Goal: Task Accomplishment & Management: Manage account settings

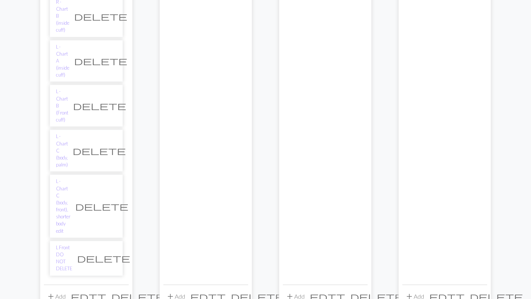
scroll to position [256, 0]
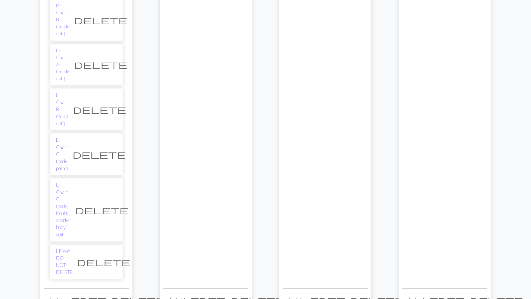
click at [68, 137] on link "L - Chart C (body, palm)" at bounding box center [62, 154] width 12 height 35
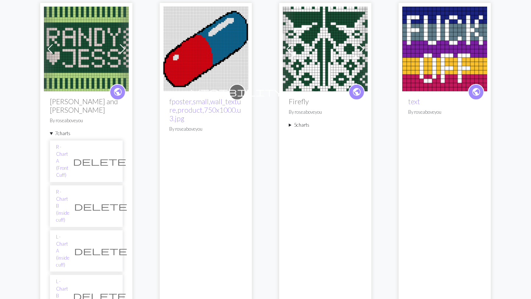
scroll to position [0, 0]
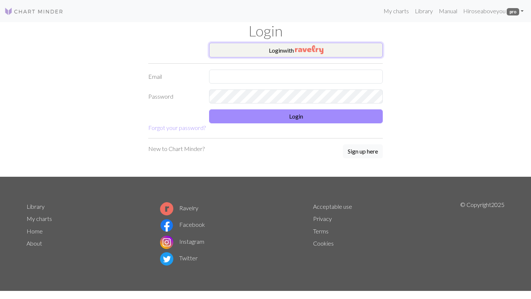
click at [274, 51] on button "Login with" at bounding box center [296, 50] width 174 height 15
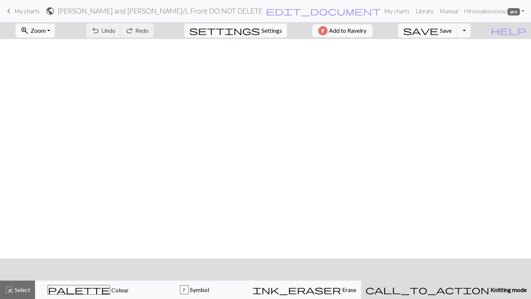
scroll to position [433, 0]
click at [438, 30] on span "save" at bounding box center [420, 30] width 35 height 10
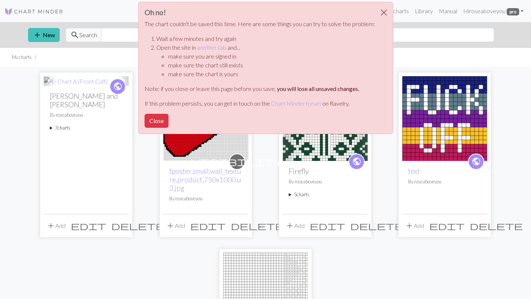
click at [71, 120] on div "Oh no! The chart couldn't be saved this time. Here are some things you can try …" at bounding box center [265, 70] width 531 height 140
click at [168, 118] on button "Close" at bounding box center [157, 121] width 24 height 14
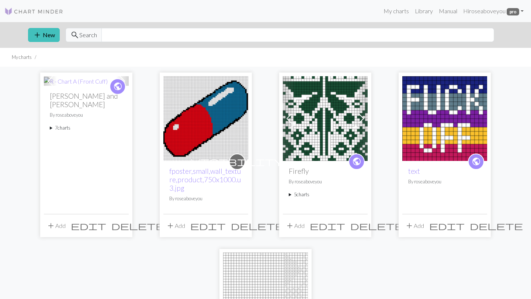
click at [64, 125] on summary "7 charts" at bounding box center [86, 128] width 73 height 7
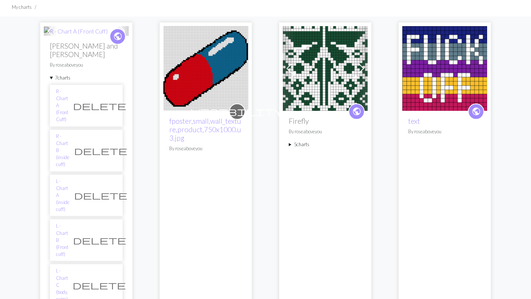
scroll to position [52, 0]
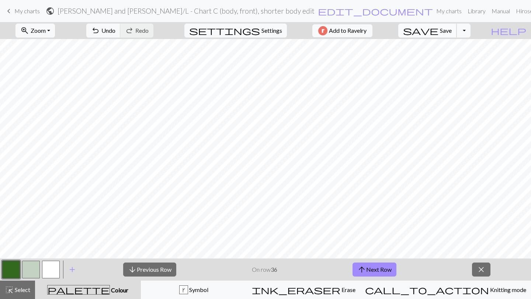
click at [453, 32] on button "save Save Save" at bounding box center [427, 31] width 59 height 14
click at [192, 5] on form "public Randy and Jess / L - Chart C (body, front), shorter body edit edit_docum…" at bounding box center [239, 11] width 387 height 14
click at [195, 11] on h2 "Randy and Jess / L - Chart C (body, front), shorter body edit" at bounding box center [186, 11] width 257 height 8
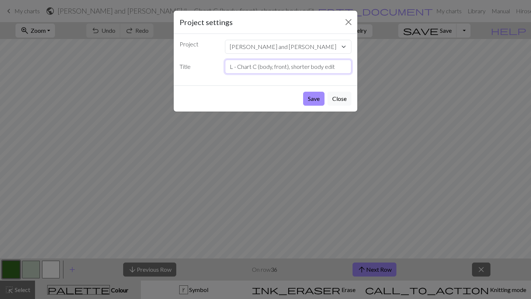
click at [277, 70] on input "L - Chart C (body, front), shorter body edit" at bounding box center [288, 67] width 127 height 14
drag, startPoint x: 324, startPoint y: 68, endPoint x: 328, endPoint y: 62, distance: 7.6
click at [324, 64] on input "L - Chart C (body, front), shorter body edit" at bounding box center [288, 67] width 127 height 14
drag, startPoint x: 338, startPoint y: 67, endPoint x: 274, endPoint y: 69, distance: 63.4
click at [274, 69] on input "L - Chart C (body, front), shorter body edit" at bounding box center [288, 67] width 127 height 14
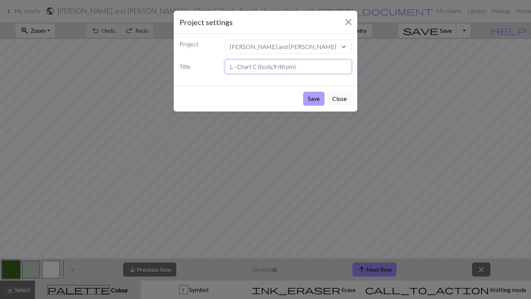
type input "L - Chart C (body,9:48 pm)"
click at [319, 96] on button "Save" at bounding box center [313, 99] width 21 height 14
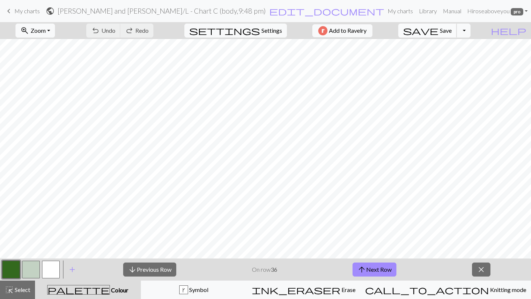
click at [452, 30] on span "Save" at bounding box center [446, 30] width 12 height 7
click at [470, 28] on button "Toggle Dropdown" at bounding box center [463, 31] width 14 height 14
click at [454, 47] on button "file_copy Save a copy" at bounding box center [409, 47] width 122 height 12
click at [10, 10] on span "keyboard_arrow_left" at bounding box center [8, 11] width 9 height 10
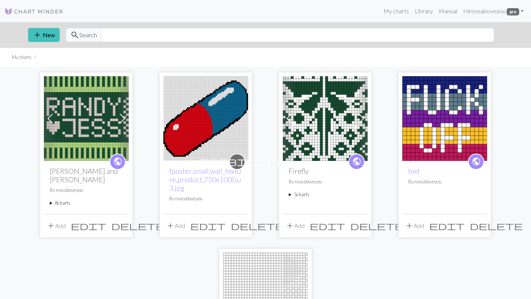
click at [66, 200] on summary "8 charts" at bounding box center [86, 203] width 73 height 7
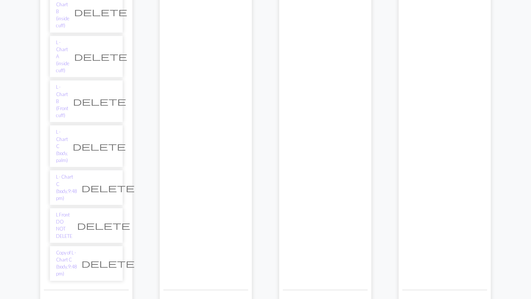
scroll to position [245, 0]
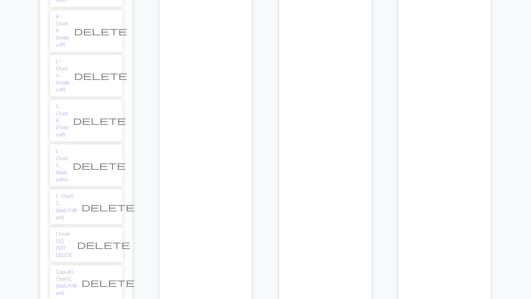
click at [109, 278] on span "delete" at bounding box center [107, 283] width 53 height 10
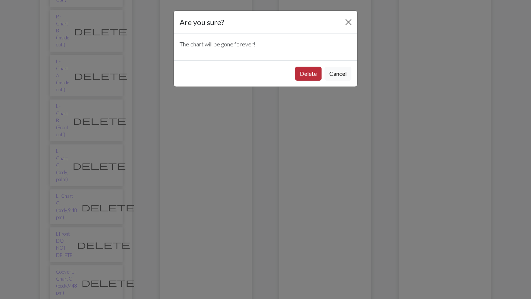
click at [304, 79] on button "Delete" at bounding box center [308, 74] width 27 height 14
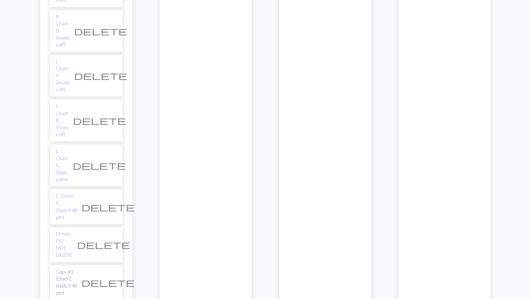
click at [77, 269] on link "Copy of L - Chart C (body,9:48 pm)" at bounding box center [66, 283] width 21 height 28
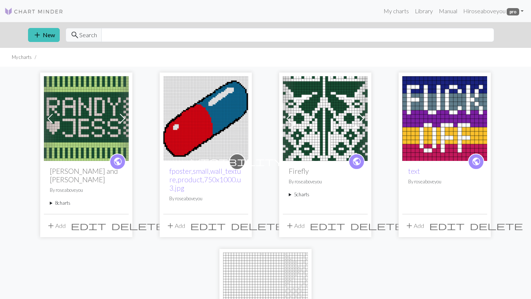
click at [57, 200] on summary "8 charts" at bounding box center [86, 203] width 73 height 7
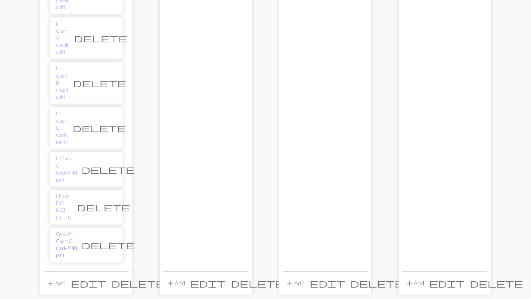
scroll to position [281, 0]
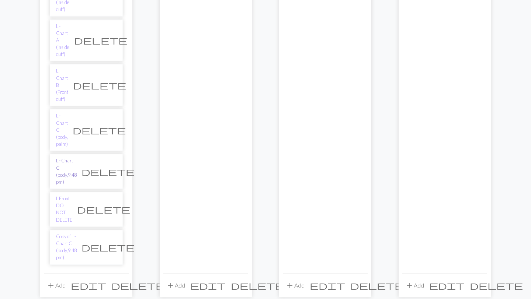
click at [77, 157] on link "L - Chart C (body,9:48 pm)" at bounding box center [66, 171] width 21 height 28
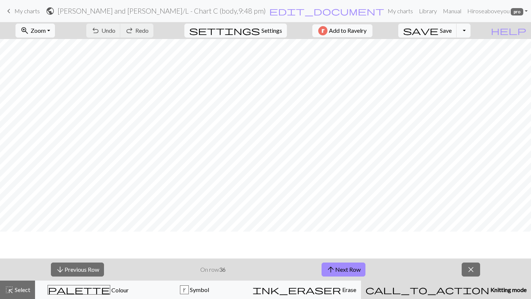
scroll to position [220, 0]
click at [286, 10] on span "edit_document" at bounding box center [326, 11] width 115 height 10
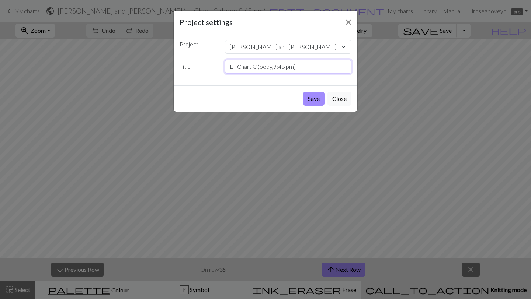
click at [301, 66] on input "L - Chart C (body,9:48 pm)" at bounding box center [288, 67] width 127 height 14
type input "L - Chart C (body,9:51pm"
click at [314, 100] on button "Save" at bounding box center [313, 99] width 21 height 14
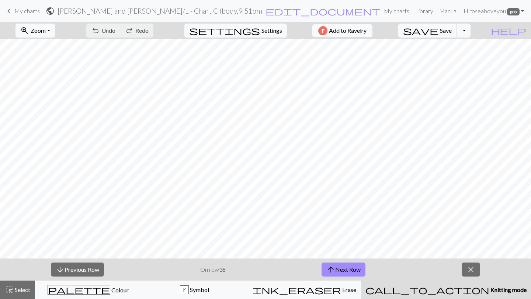
click at [260, 11] on h2 "Randy and Jess / L - Chart C (body,9:51pm" at bounding box center [160, 11] width 205 height 8
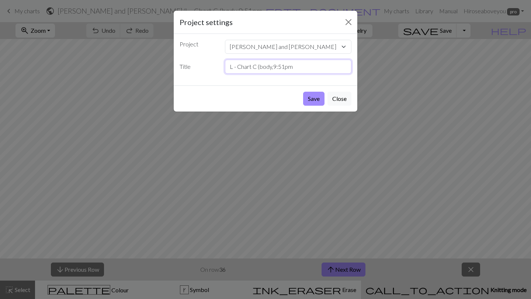
click at [275, 67] on input "L - Chart C (body,9:51pm" at bounding box center [288, 67] width 127 height 14
type input "L - Chart C (body, front, 9:51pm"
click at [313, 98] on button "Save" at bounding box center [313, 99] width 21 height 14
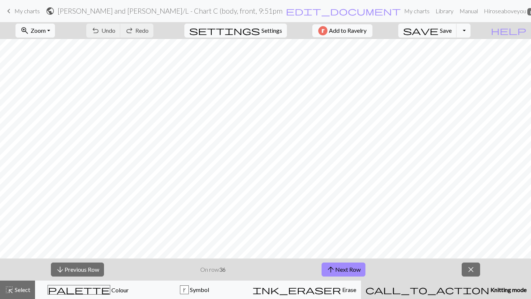
click at [271, 11] on h2 "Randy and Jess / L - Chart C (body, front, 9:51pm" at bounding box center [170, 11] width 225 height 8
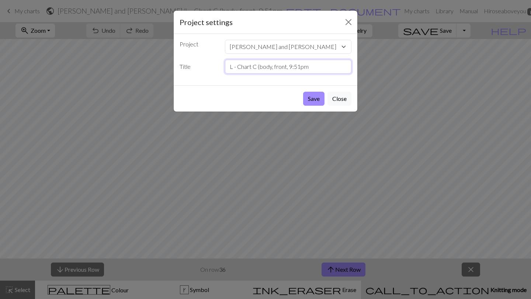
click at [314, 72] on input "L - Chart C (body, front, 9:51pm" at bounding box center [288, 67] width 127 height 14
type input "L - Chart C (body, front, 9:51pm,"
click at [341, 98] on button "Close" at bounding box center [339, 99] width 24 height 14
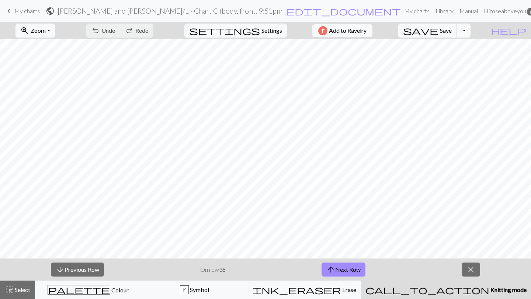
click at [253, 9] on h2 "Randy and Jess / L - Chart C (body, front, 9:51pm" at bounding box center [170, 11] width 225 height 8
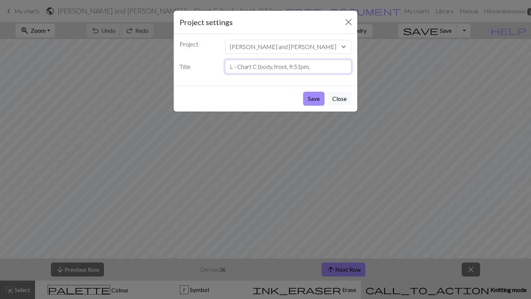
click at [290, 68] on input "L - Chart C (body, front, 9:51pm," at bounding box center [288, 67] width 127 height 14
click at [343, 72] on input "L - Chart C (body, front, row 36, 9:51pm," at bounding box center [288, 67] width 127 height 14
type input "L - Chart C (body, front, row 36, 9:51pm)"
click at [314, 97] on button "Save" at bounding box center [313, 99] width 21 height 14
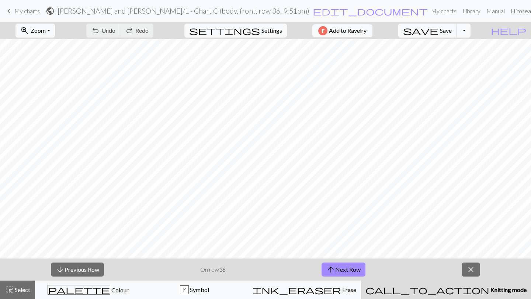
click at [470, 31] on button "Toggle Dropdown" at bounding box center [463, 31] width 14 height 14
click at [448, 57] on button "save_alt Download" at bounding box center [409, 59] width 122 height 12
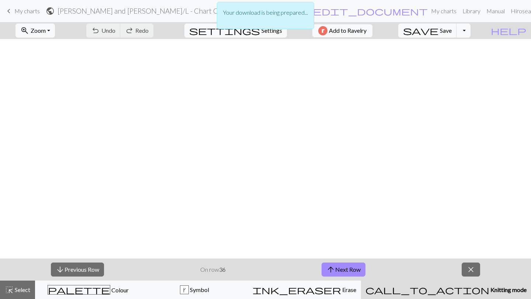
scroll to position [433, 0]
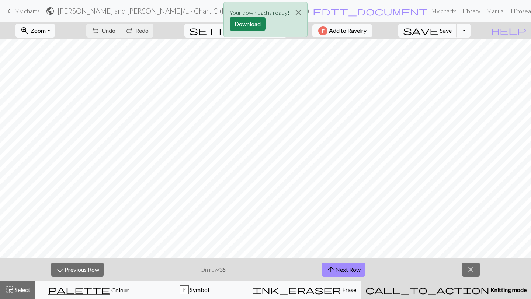
click at [478, 32] on div "Your download is ready! Download" at bounding box center [265, 21] width 531 height 43
click at [243, 21] on button "Download" at bounding box center [248, 24] width 36 height 14
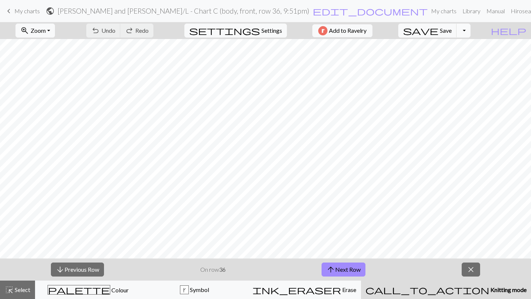
click at [470, 29] on button "Toggle Dropdown" at bounding box center [463, 31] width 14 height 14
click at [463, 46] on button "file_copy Save a copy" at bounding box center [409, 47] width 122 height 12
click at [8, 290] on span "highlight_alt" at bounding box center [9, 290] width 9 height 10
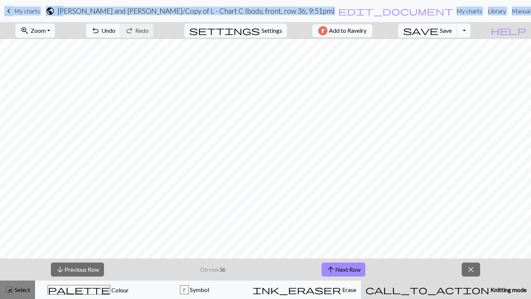
click at [12, 289] on span "highlight_alt" at bounding box center [9, 290] width 9 height 10
click at [19, 291] on span "Select" at bounding box center [22, 289] width 17 height 7
click at [473, 267] on span "close" at bounding box center [470, 270] width 9 height 10
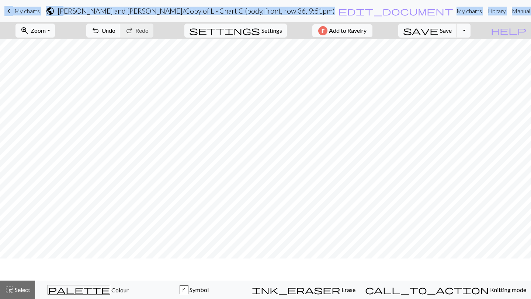
scroll to position [411, 0]
click at [34, 10] on span "My charts" at bounding box center [26, 10] width 25 height 7
click at [453, 31] on button "save Save Save" at bounding box center [427, 31] width 59 height 14
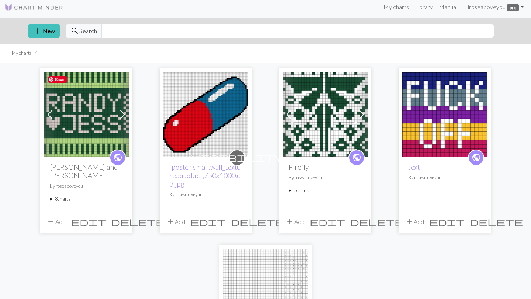
scroll to position [4, 0]
click at [59, 196] on summary "8 charts" at bounding box center [86, 199] width 73 height 7
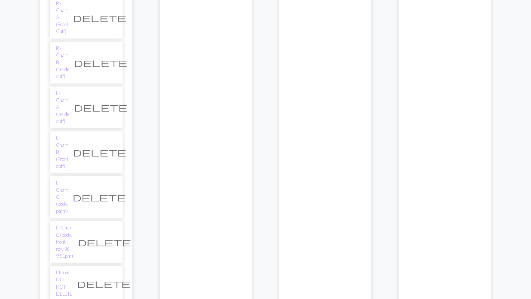
scroll to position [202, 0]
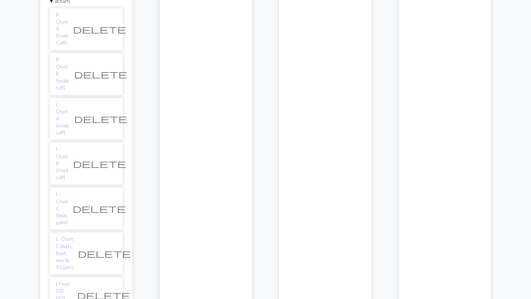
click at [110, 290] on span "delete" at bounding box center [103, 295] width 53 height 10
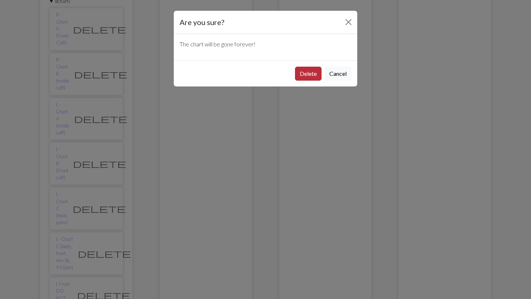
click at [309, 70] on button "Delete" at bounding box center [308, 74] width 27 height 14
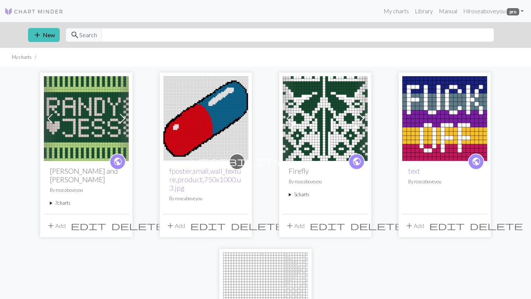
click at [64, 200] on summary "7 charts" at bounding box center [86, 203] width 73 height 7
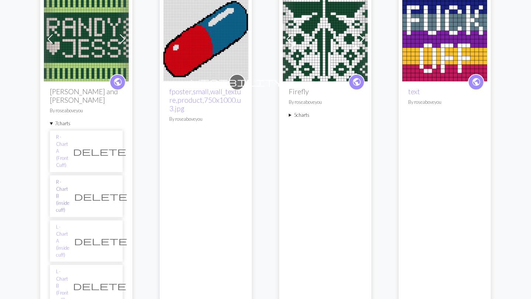
scroll to position [81, 0]
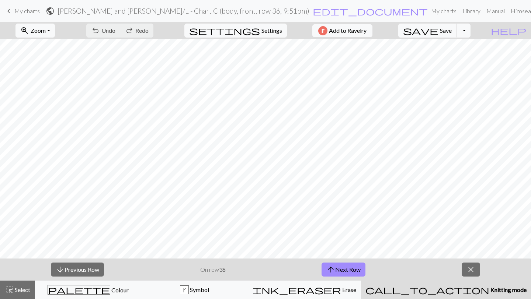
click at [254, 12] on h2 "[PERSON_NAME] and [PERSON_NAME] / L - Chart C (body, front, row 36, 9:51pm)" at bounding box center [184, 11] width 252 height 8
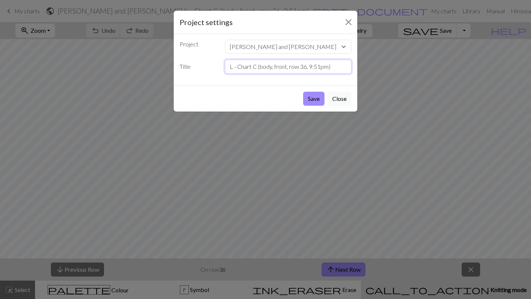
click at [331, 64] on input "L - Chart C (body, front, row 36, 9:51pm)" at bounding box center [288, 67] width 127 height 14
click at [302, 67] on input "L - Chart C (body, front, row 36, 9:51pm)" at bounding box center [288, 67] width 127 height 14
click at [311, 65] on input "L - Chart C (body, front, row 36, 9:51pm)" at bounding box center [288, 67] width 127 height 14
click at [291, 67] on input "L - Chart C (body, front, row 36, 9:51pm)" at bounding box center [288, 67] width 127 height 14
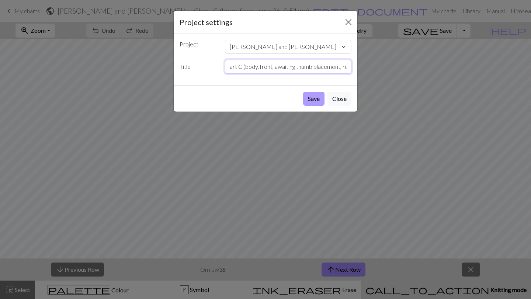
type input "L - Chart C (body, front, awaiting thumb placement, row 36, 9:51pm)"
click at [310, 97] on button "Save" at bounding box center [313, 99] width 21 height 14
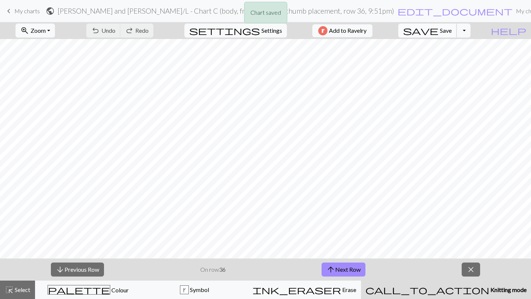
click at [438, 30] on span "save" at bounding box center [420, 30] width 35 height 10
click at [32, 10] on span "My charts" at bounding box center [26, 10] width 25 height 7
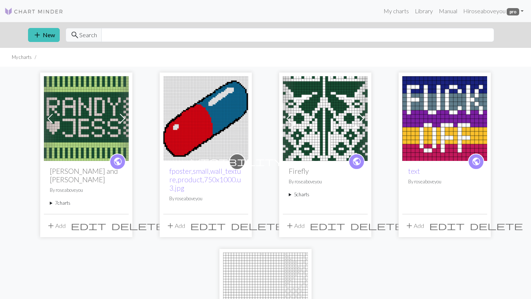
click at [64, 191] on div "public Randy and Jess By roseaboveyou 7 charts R - Chart A (Front Cuff) delete …" at bounding box center [86, 187] width 85 height 53
click at [65, 200] on summary "7 charts" at bounding box center [86, 203] width 73 height 7
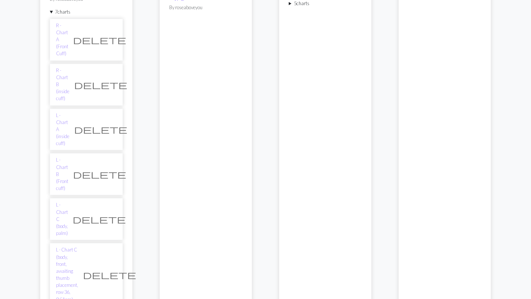
scroll to position [168, 0]
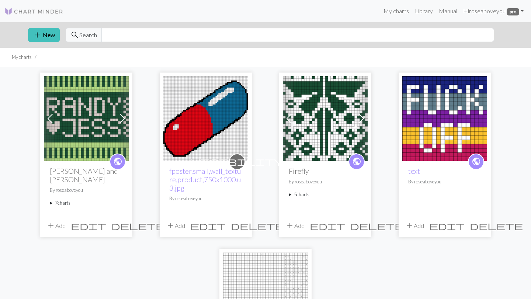
click at [69, 200] on summary "7 charts" at bounding box center [86, 203] width 73 height 7
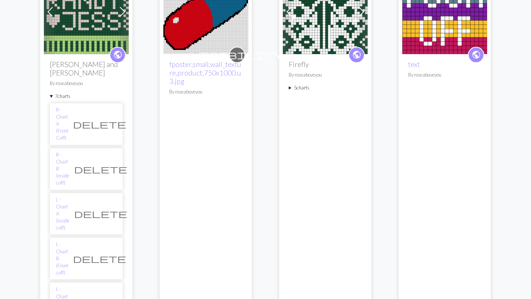
scroll to position [105, 0]
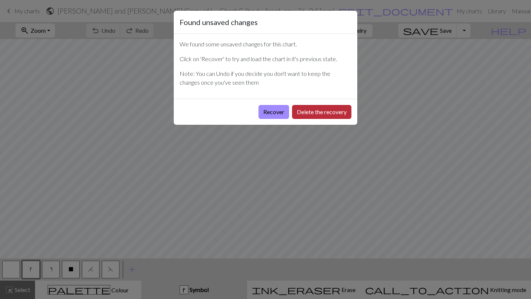
click at [311, 112] on button "Delete the recovery" at bounding box center [321, 112] width 59 height 14
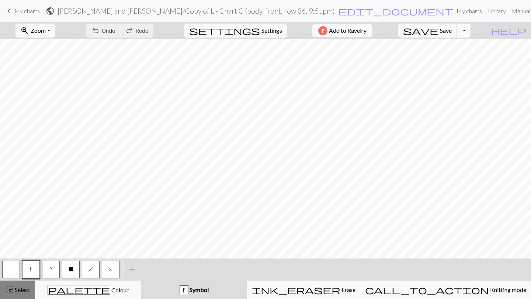
click at [7, 283] on button "highlight_alt Select Select" at bounding box center [17, 290] width 35 height 18
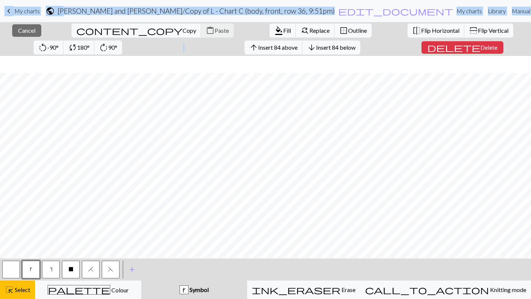
scroll to position [450, 0]
click at [421, 30] on span "Flip Horizontal" at bounding box center [440, 30] width 38 height 7
click at [182, 8] on h2 "[PERSON_NAME] and [PERSON_NAME] / Copy of L - Chart C (body, front, row 36, 9:5…" at bounding box center [196, 11] width 277 height 8
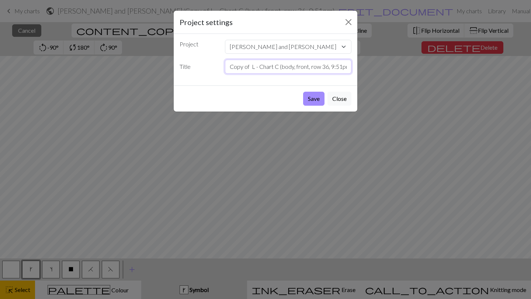
drag, startPoint x: 255, startPoint y: 66, endPoint x: 211, endPoint y: 56, distance: 45.0
click at [211, 56] on div "Project [PERSON_NAME] and [PERSON_NAME] fposter,small,wall_texture,product,750x…" at bounding box center [266, 60] width 184 height 52
click at [259, 69] on input "R - Chart C (body, front, row 36, 9:51pm)" at bounding box center [288, 67] width 127 height 14
drag, startPoint x: 303, startPoint y: 69, endPoint x: 308, endPoint y: 68, distance: 5.3
click at [308, 68] on input "R - Chart D (body, front, row 36, 9:51pm)" at bounding box center [288, 67] width 127 height 14
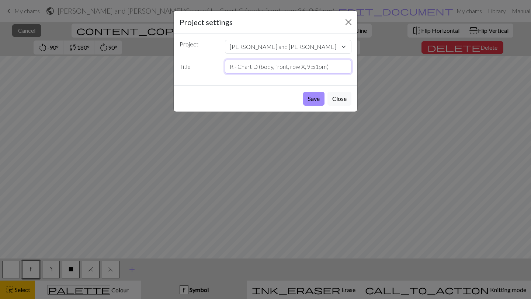
click at [326, 67] on input "R - Chart D (body, front, row X, 9:51pm)" at bounding box center [288, 67] width 127 height 14
type input "R - Chart D (body, front, row X)"
click at [313, 97] on button "Save" at bounding box center [313, 99] width 21 height 14
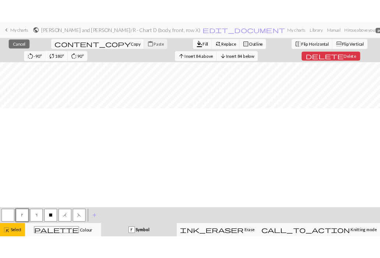
scroll to position [0, 0]
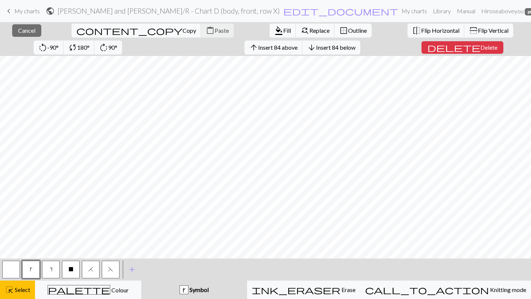
click at [27, 11] on span "My charts" at bounding box center [26, 10] width 25 height 7
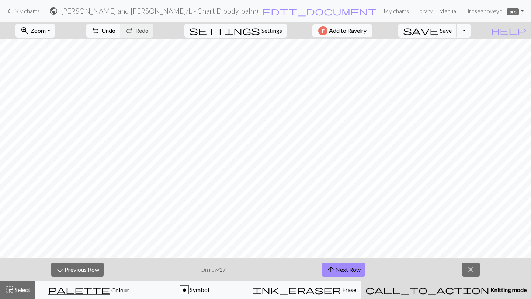
click at [21, 11] on span "My charts" at bounding box center [26, 10] width 25 height 7
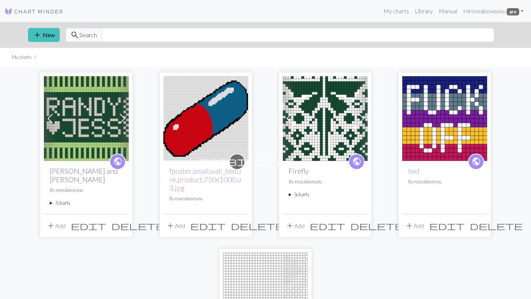
click at [63, 200] on summary "7 charts" at bounding box center [86, 203] width 73 height 7
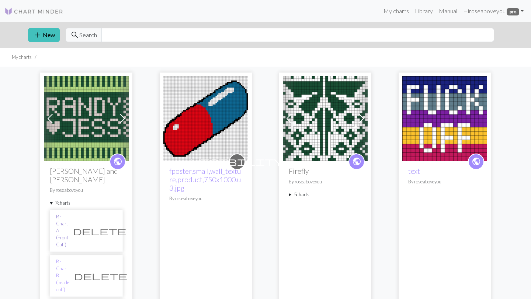
click at [68, 213] on link "R - Chart A (Front Cuff)" at bounding box center [62, 230] width 12 height 35
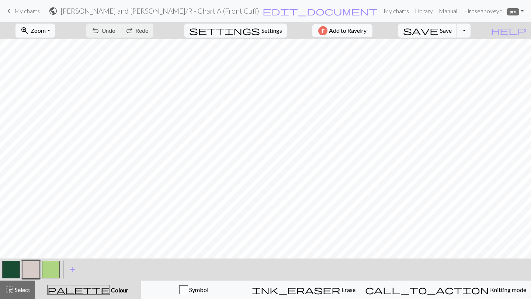
click at [172, 13] on h2 "Randy and Jess / R - Chart A (Front Cuff)" at bounding box center [159, 11] width 199 height 8
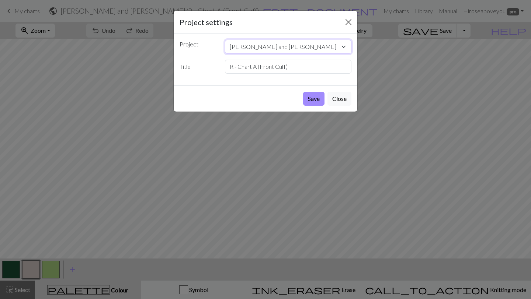
click at [229, 48] on select "Randy and Jess fposter,small,wall_texture,product,750x1000.u3.jpg Firefly text …" at bounding box center [288, 47] width 127 height 14
click at [238, 67] on input "R - Chart A (Front Cuff)" at bounding box center [288, 67] width 127 height 14
click at [227, 69] on input "R - Chart A (Front Cuff)" at bounding box center [288, 67] width 127 height 14
click at [260, 68] on input "(Completed) R - Chart A (Front Cuff)" at bounding box center [288, 67] width 127 height 14
drag, startPoint x: 280, startPoint y: 68, endPoint x: 202, endPoint y: 63, distance: 77.6
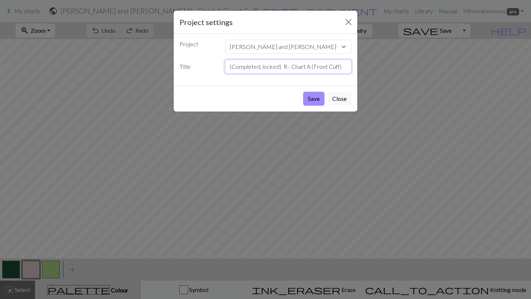
click at [202, 63] on div "Title (Completed, locked) R - Chart A (Front Cuff)" at bounding box center [265, 67] width 181 height 14
type input "(Completed, locked) R - Chart A (Front Cuff)"
click at [313, 99] on button "Save" at bounding box center [313, 99] width 21 height 14
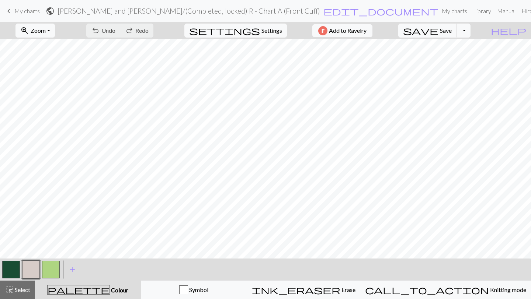
click at [21, 12] on span "My charts" at bounding box center [26, 10] width 25 height 7
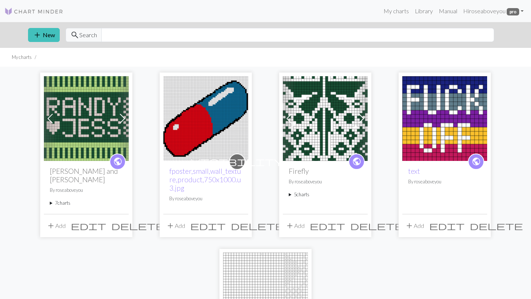
click at [63, 200] on summary "7 charts" at bounding box center [86, 203] width 73 height 7
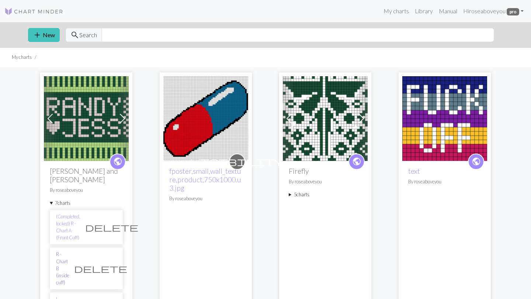
click at [59, 251] on link "R - Chart B (inside cuff)" at bounding box center [62, 268] width 13 height 35
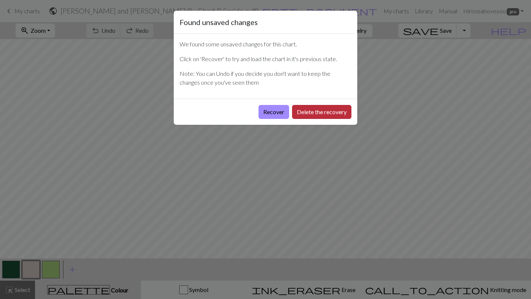
click at [298, 110] on button "Delete the recovery" at bounding box center [321, 112] width 59 height 14
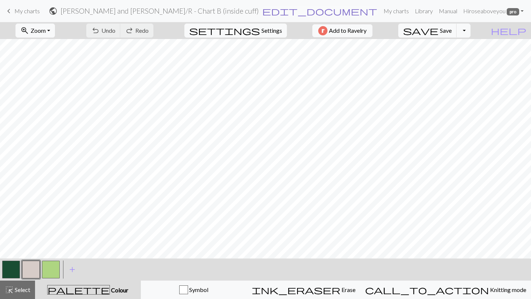
click at [282, 11] on span "edit_document" at bounding box center [319, 11] width 115 height 10
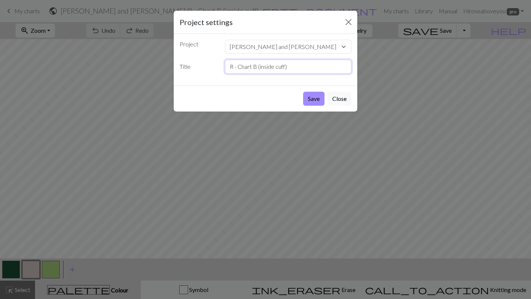
click at [230, 69] on input "R - Chart B (inside cuff)" at bounding box center [288, 67] width 127 height 14
paste input "(Completed, locked)"
type input "(Completed, locked) R - Chart B (inside cuff)"
click at [303, 92] on button "Save" at bounding box center [313, 99] width 21 height 14
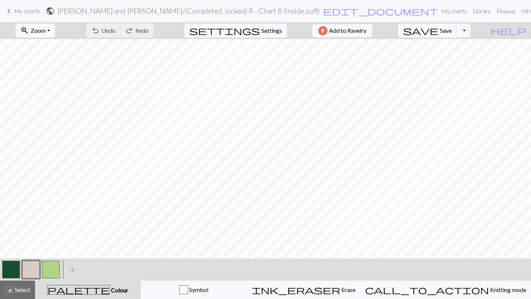
click at [11, 11] on span "keyboard_arrow_left" at bounding box center [8, 11] width 9 height 10
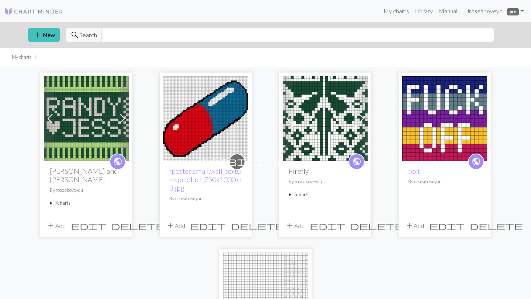
click at [69, 200] on summary "7 charts" at bounding box center [86, 203] width 73 height 7
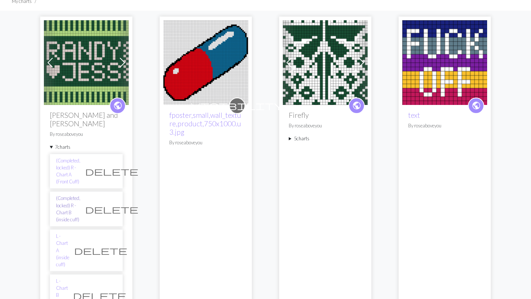
scroll to position [59, 0]
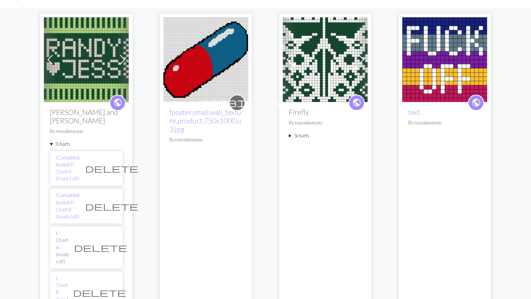
click at [69, 230] on link "L - Chart A (inside cuff)" at bounding box center [62, 247] width 13 height 35
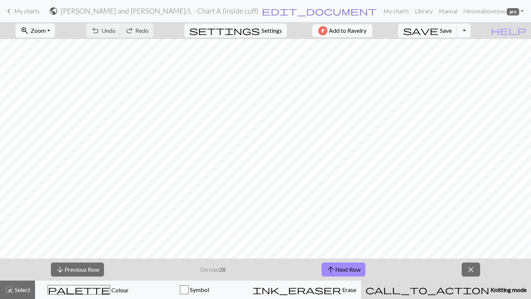
click at [281, 11] on span "edit_document" at bounding box center [319, 11] width 115 height 10
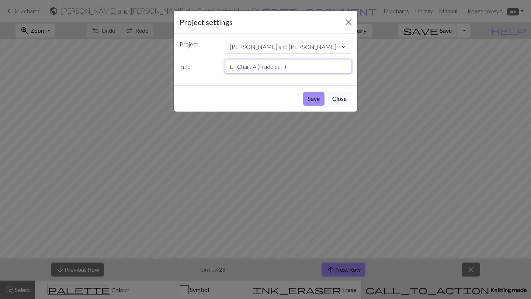
click at [229, 69] on input "L - Chart A (inside cuff)" at bounding box center [288, 67] width 127 height 14
paste input "(Completed, locked)"
type input "(Completed, locked) L - Chart A (inside cuff)"
click at [303, 92] on button "Save" at bounding box center [313, 99] width 21 height 14
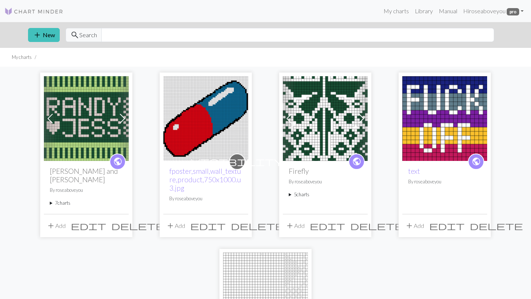
click at [60, 200] on summary "7 charts" at bounding box center [86, 203] width 73 height 7
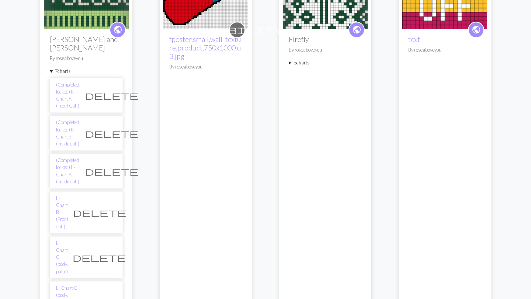
scroll to position [133, 0]
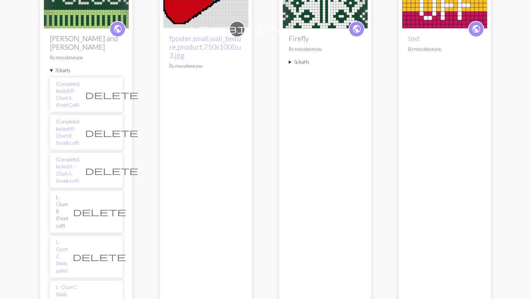
click at [68, 194] on link "L - Chart B (Front cuff)" at bounding box center [62, 211] width 12 height 35
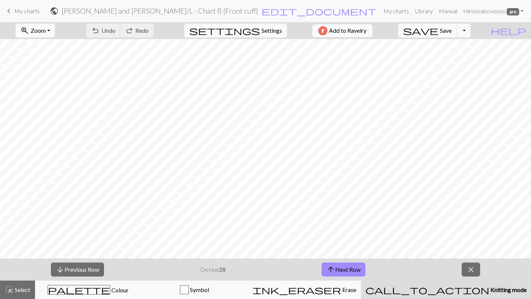
click at [213, 11] on h2 "Randy and Jess / L - Chart B (Front cuff)" at bounding box center [160, 11] width 196 height 8
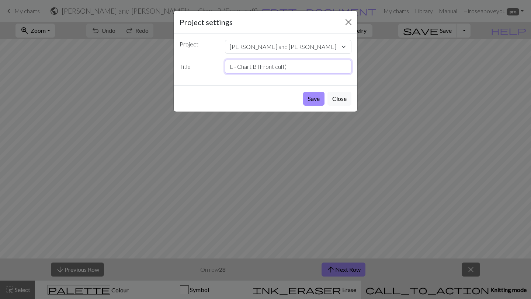
click at [238, 67] on input "L - Chart B (Front cuff)" at bounding box center [288, 67] width 127 height 14
click at [230, 67] on input "L - Chart B (Front cuff)" at bounding box center [288, 67] width 127 height 14
paste input "(Completed, locked)"
type input "(Completed, locked) L - Chart B (Front cuff)"
click at [414, 38] on div "Project settings Project Randy and Jess fposter,small,wall_texture,product,750x…" at bounding box center [265, 149] width 531 height 299
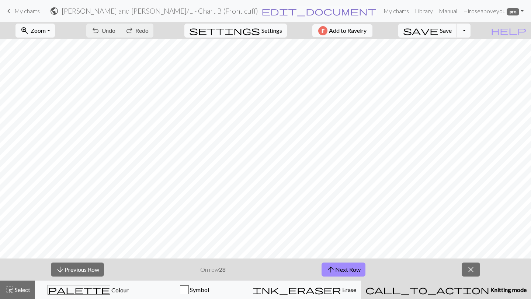
click at [279, 11] on span "edit_document" at bounding box center [318, 11] width 115 height 10
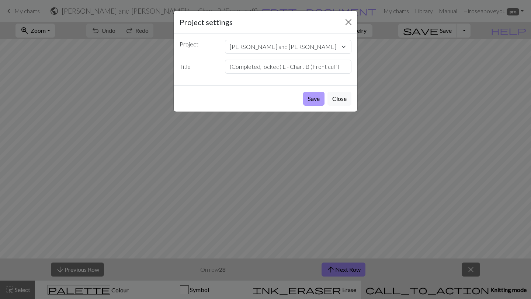
click at [306, 95] on button "Save" at bounding box center [313, 99] width 21 height 14
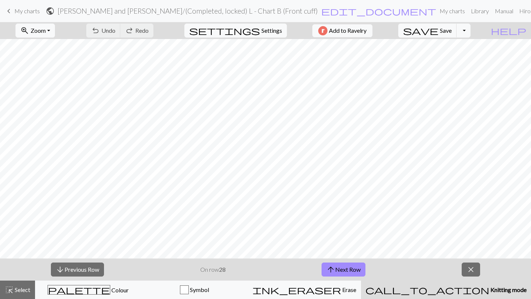
click at [10, 11] on span "keyboard_arrow_left" at bounding box center [8, 11] width 9 height 10
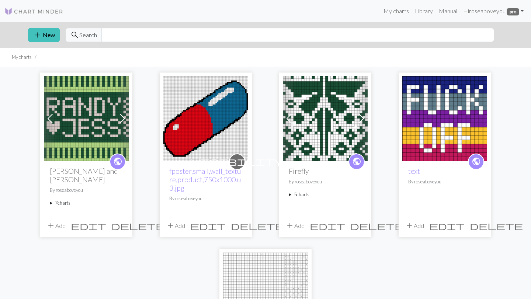
click at [62, 200] on summary "7 charts" at bounding box center [86, 203] width 73 height 7
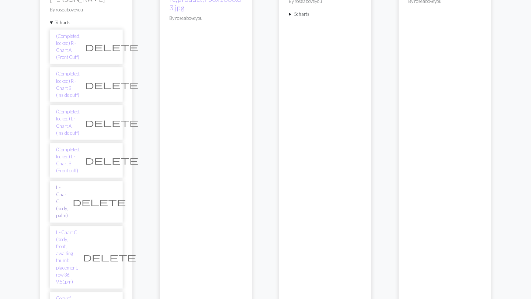
scroll to position [181, 0]
click at [68, 184] on link "L - Chart C (body, palm)" at bounding box center [62, 201] width 12 height 35
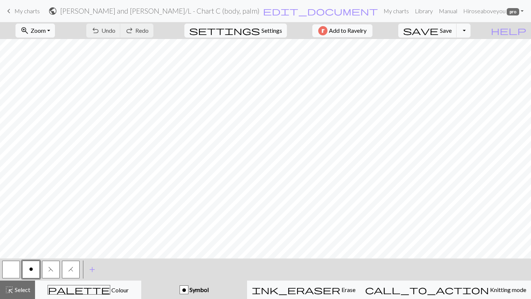
click at [32, 10] on span "My charts" at bounding box center [26, 10] width 25 height 7
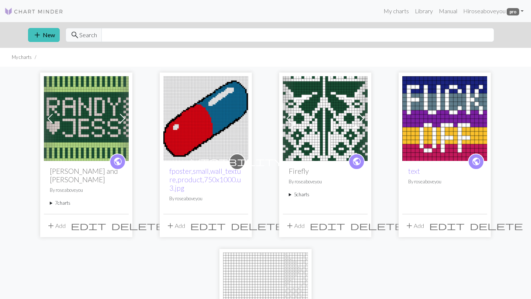
click at [65, 200] on summary "7 charts" at bounding box center [86, 203] width 73 height 7
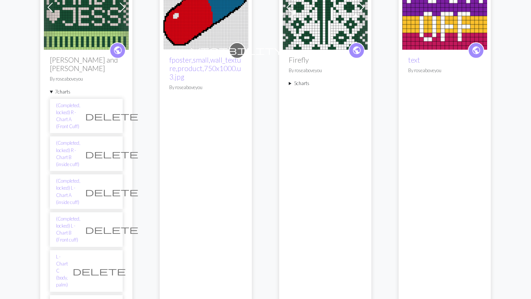
scroll to position [113, 0]
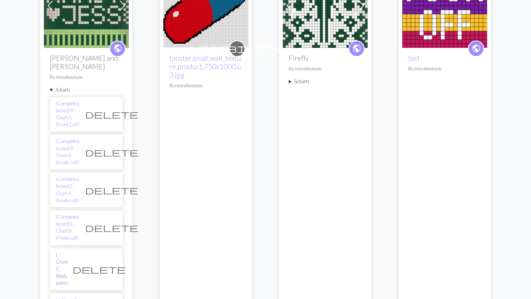
click at [68, 252] on link "L - Chart C (body, palm)" at bounding box center [62, 269] width 12 height 35
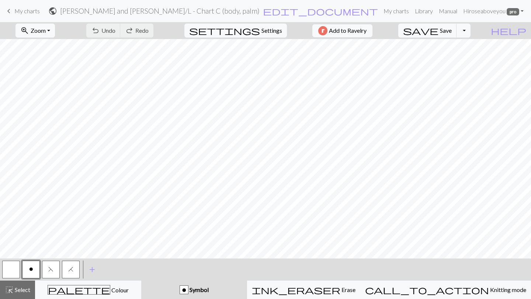
click at [209, 9] on h2 "Randy and Jess / L - Chart C (body, palm)" at bounding box center [159, 11] width 199 height 8
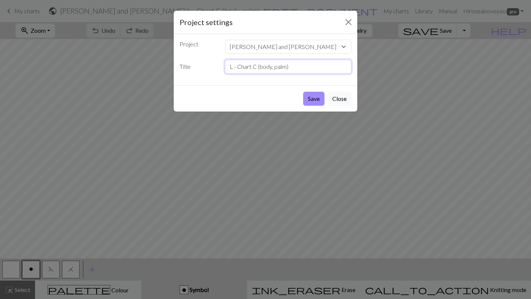
click at [228, 67] on input "L - Chart C (body, palm)" at bounding box center [288, 67] width 127 height 14
type input "(in prog, to be corrected) L - Chart C (body, palm)"
click at [310, 99] on button "Save" at bounding box center [313, 99] width 21 height 14
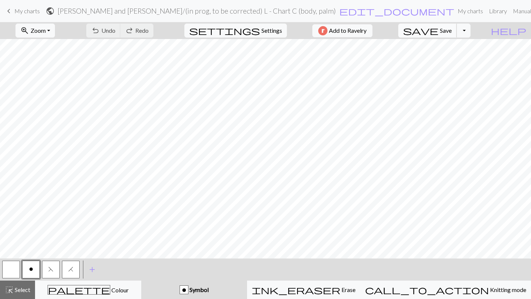
click at [453, 34] on button "save Save Save" at bounding box center [427, 31] width 59 height 14
click at [30, 9] on span "My charts" at bounding box center [26, 10] width 25 height 7
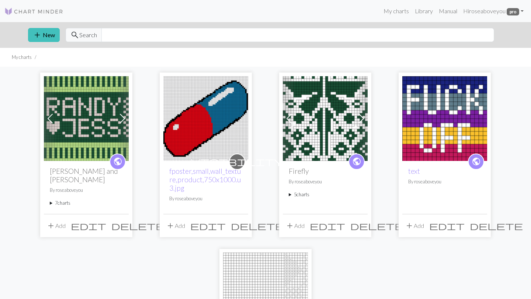
click at [58, 200] on summary "7 charts" at bounding box center [86, 203] width 73 height 7
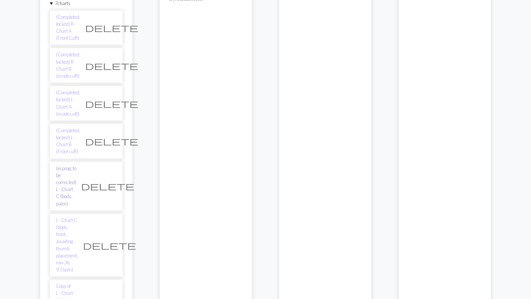
scroll to position [197, 0]
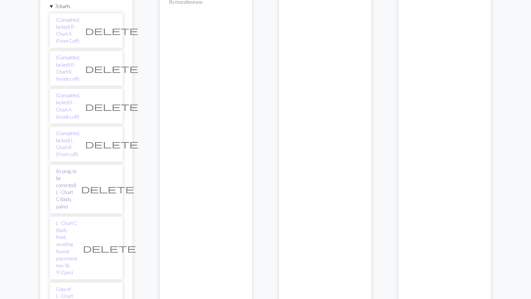
click at [76, 168] on link "(in prog, to be corrected) L - Chart C (body, palm)" at bounding box center [66, 189] width 20 height 42
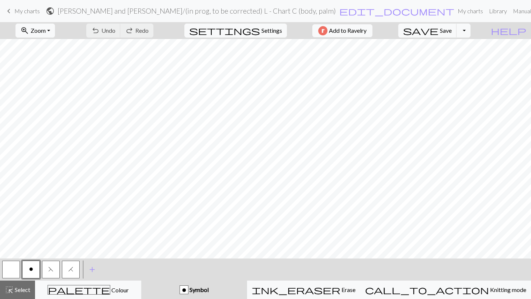
click at [231, 12] on h2 "Randy and Jess / (in prog, to be corrected) L - Chart C (body, palm)" at bounding box center [197, 11] width 278 height 8
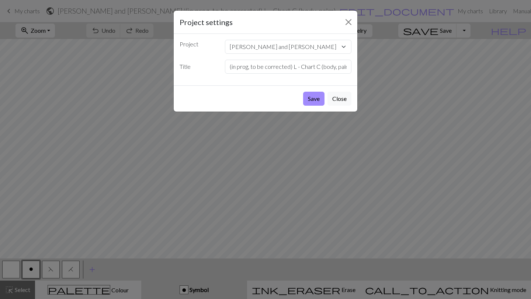
click at [279, 74] on div "Project Randy and Jess fposter,small,wall_texture,product,750x1000.u3.jpg Firef…" at bounding box center [266, 60] width 184 height 52
click at [283, 70] on input "(in prog, to be corrected) L - Chart C (body, palm)" at bounding box center [288, 67] width 127 height 14
click at [290, 69] on input "(in prog, to be corrected) L - Chart C (body, palm)" at bounding box center [288, 67] width 127 height 14
type input "(in prog, to be corrected for decreases and thumb 10:02) L - Chart C (body, pal…"
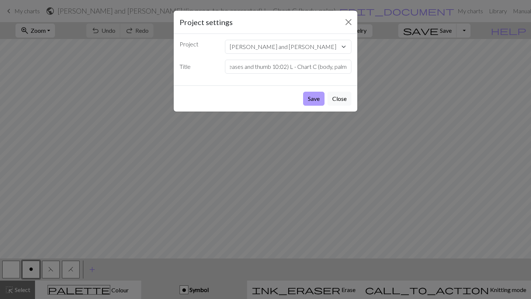
scroll to position [0, 0]
click at [314, 97] on button "Save" at bounding box center [313, 99] width 21 height 14
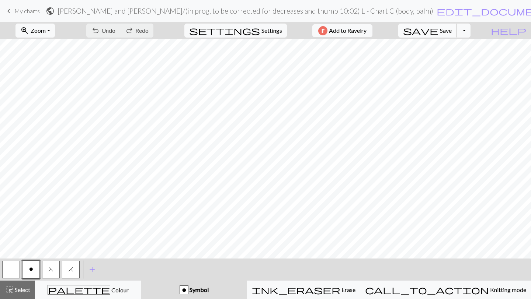
click at [438, 32] on span "save" at bounding box center [420, 30] width 35 height 10
click at [34, 10] on span "My charts" at bounding box center [26, 10] width 25 height 7
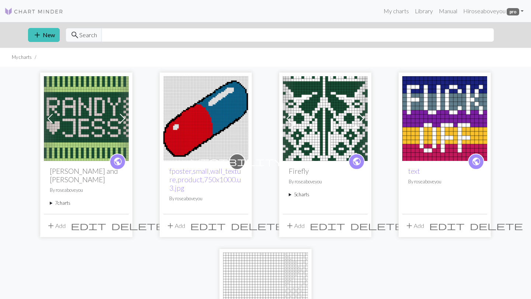
click at [71, 200] on summary "7 charts" at bounding box center [86, 203] width 73 height 7
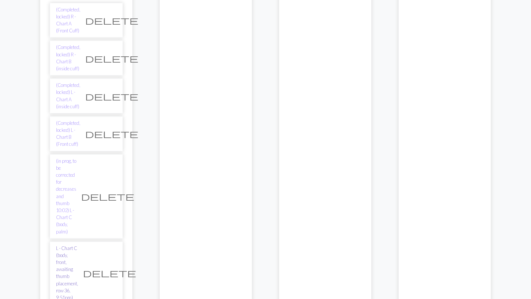
scroll to position [208, 0]
click at [78, 245] on link "L - Chart C (body, front, awaiting thumb placement, row 36, 9:51pm)" at bounding box center [67, 273] width 22 height 57
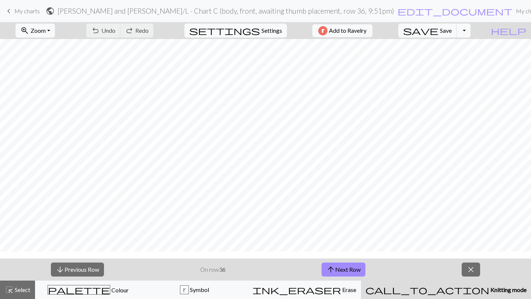
scroll to position [232, 0]
click at [25, 7] on link "keyboard_arrow_left My charts" at bounding box center [21, 11] width 35 height 13
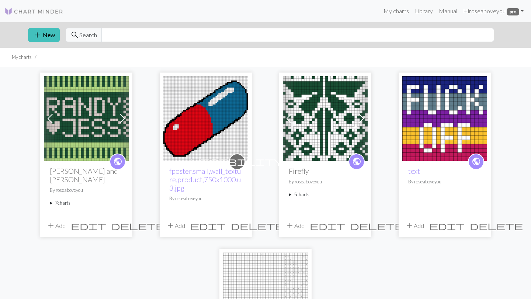
click at [56, 200] on summary "7 charts" at bounding box center [86, 203] width 73 height 7
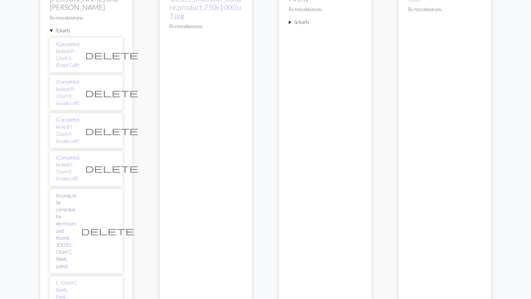
scroll to position [195, 0]
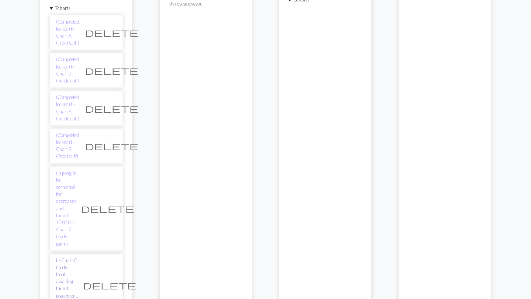
click at [65, 257] on link "L - Chart C (body, front, awaiting thumb placement, row 36, 9:51pm)" at bounding box center [67, 285] width 22 height 57
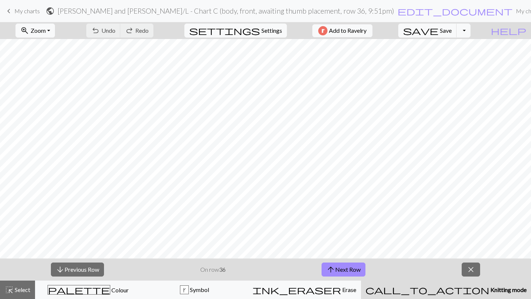
click at [173, 12] on h2 "Randy and Jess / L - Chart C (body, front, awaiting thumb placement, row 36, 9:…" at bounding box center [226, 11] width 337 height 8
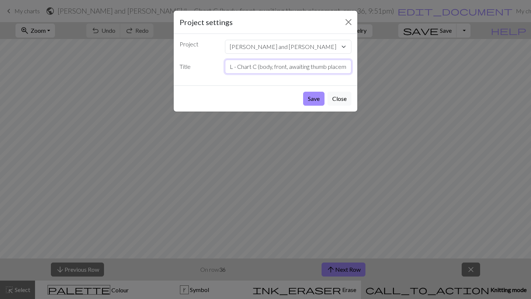
click at [228, 65] on input "L - Chart C (body, front, awaiting thumb placement, row 36, 9:51pm)" at bounding box center [288, 67] width 127 height 14
type input "(in prog, row 36 awaiting thumb placement 10:04) L - Chart C (body, front, awai…"
click at [318, 98] on button "Save" at bounding box center [313, 99] width 21 height 14
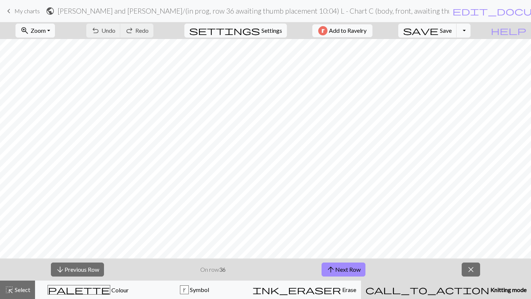
click at [16, 13] on span "My charts" at bounding box center [26, 10] width 25 height 7
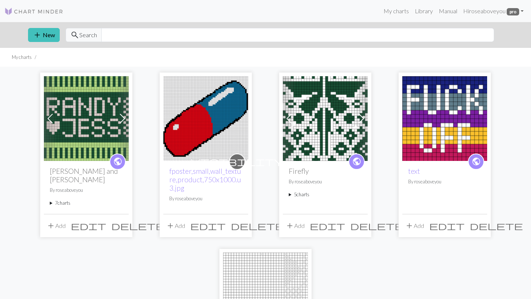
click at [69, 200] on summary "7 charts" at bounding box center [86, 203] width 73 height 7
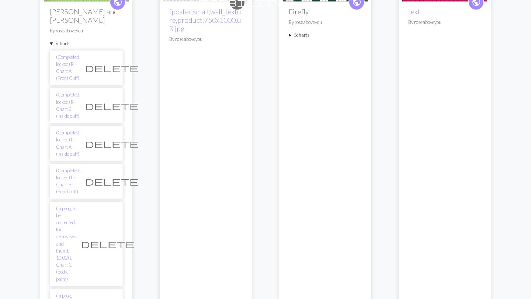
scroll to position [160, 0]
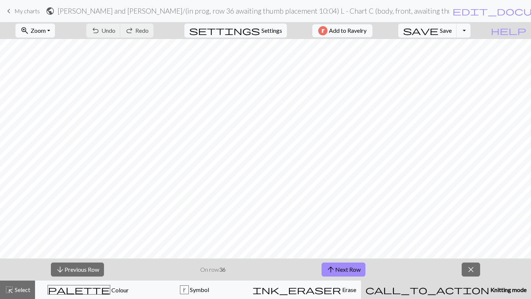
click at [223, 8] on h2 "Randy and Jess / (in prog, row 36 awaiting thumb placement 10:04) L - Chart C (…" at bounding box center [253, 11] width 391 height 8
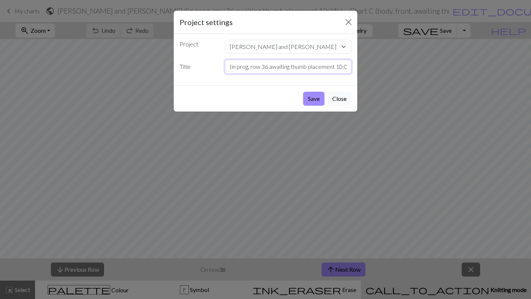
click at [314, 67] on input "(in prog, row 36 awaiting thumb placement 10:04) L - Chart C (body, front, awai…" at bounding box center [288, 67] width 127 height 14
type input "(in prog, row 36 awaiting thumb placement row 26 10:04) L - Chart C (body, fron…"
click at [305, 97] on button "Save" at bounding box center [313, 99] width 21 height 14
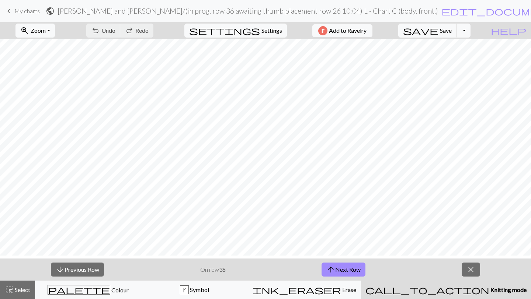
scroll to position [21, 0]
click at [438, 32] on span "save" at bounding box center [420, 30] width 35 height 10
click at [28, 8] on span "My charts" at bounding box center [26, 10] width 25 height 7
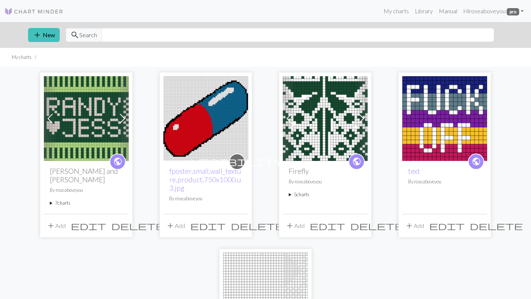
click at [66, 200] on summary "7 charts" at bounding box center [86, 203] width 73 height 7
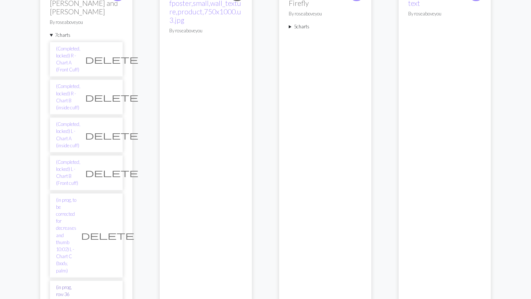
scroll to position [169, 0]
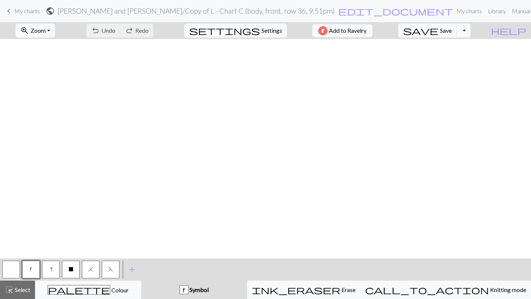
scroll to position [433, 0]
click at [18, 289] on span "Select" at bounding box center [22, 289] width 17 height 7
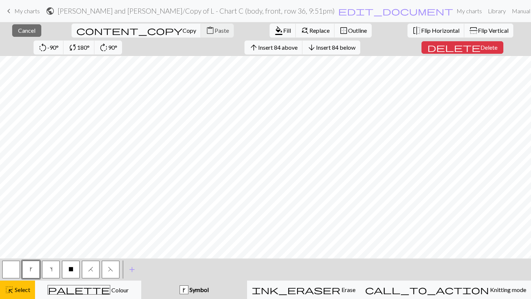
scroll to position [0, 0]
click at [421, 28] on span "Flip Horizontal" at bounding box center [440, 30] width 38 height 7
click at [338, 11] on span "edit_document" at bounding box center [395, 11] width 115 height 10
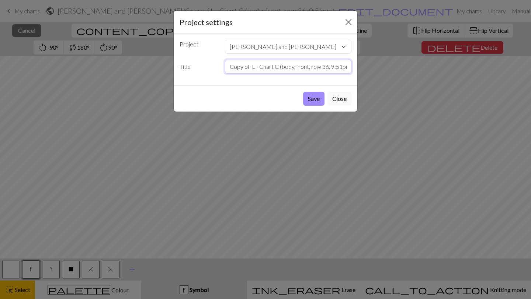
click at [258, 66] on input "Copy of L - Chart C (body, front, row 36, 9:51pm)" at bounding box center [288, 67] width 127 height 14
drag, startPoint x: 258, startPoint y: 66, endPoint x: 216, endPoint y: 64, distance: 41.7
click at [216, 64] on div "Title Copy of L - Chart C (body, front, row 36, 9:51pm)" at bounding box center [265, 67] width 181 height 14
drag, startPoint x: 230, startPoint y: 68, endPoint x: 343, endPoint y: 65, distance: 113.2
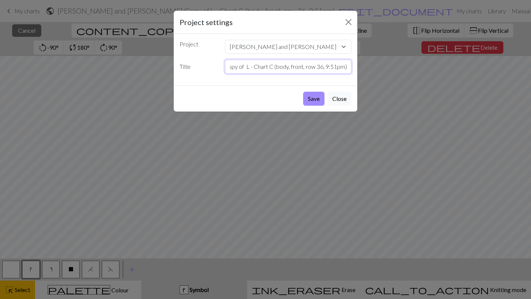
click at [343, 65] on input "Copy of L - Chart C (body, front, row 36, 9:51pm)" at bounding box center [288, 67] width 127 height 14
type input ")"
type input "C"
click at [229, 65] on input "R - Chart C (body, front)" at bounding box center [288, 67] width 127 height 14
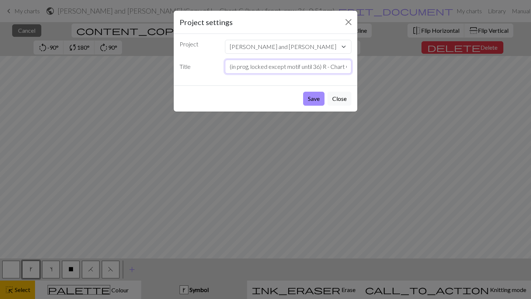
scroll to position [0, 35]
type input "(in prog, locked except motif until 36) R - Chart C (body, front)"
click at [314, 96] on button "Save" at bounding box center [313, 99] width 21 height 14
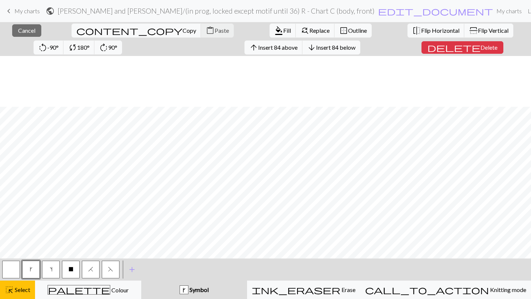
scroll to position [450, 0]
click at [11, 10] on span "keyboard_arrow_left" at bounding box center [8, 11] width 9 height 10
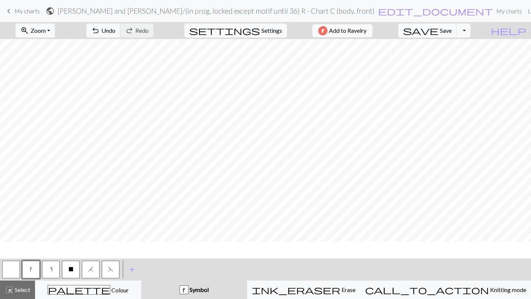
scroll to position [433, 0]
click at [452, 33] on span "Save" at bounding box center [446, 30] width 12 height 7
click at [30, 11] on span "My charts" at bounding box center [26, 10] width 25 height 7
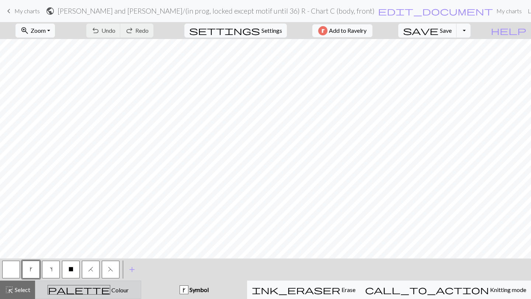
click at [79, 298] on button "palette Colour Colour" at bounding box center [88, 290] width 106 height 18
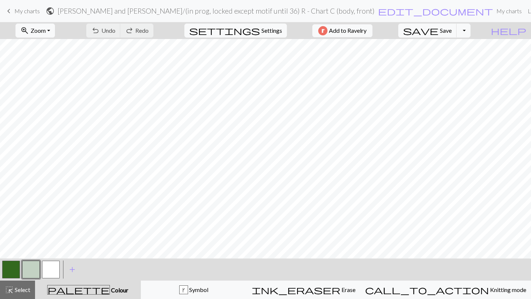
click at [13, 270] on button "button" at bounding box center [11, 270] width 18 height 18
click at [14, 270] on button "button" at bounding box center [11, 270] width 18 height 18
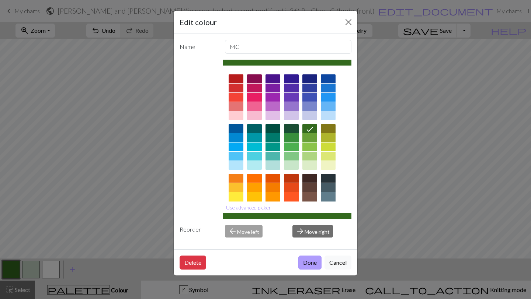
click at [309, 258] on button "Done" at bounding box center [309, 263] width 23 height 14
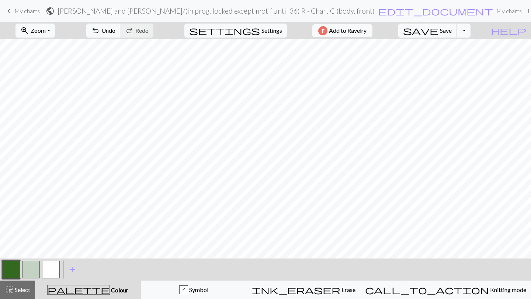
click at [9, 270] on button "button" at bounding box center [11, 270] width 18 height 18
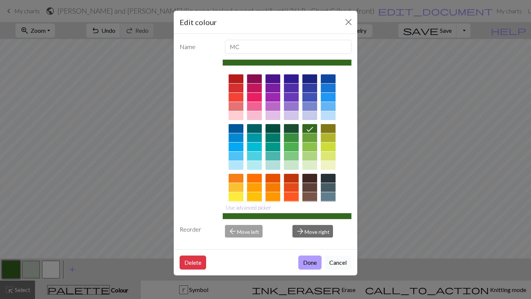
click at [306, 265] on button "Done" at bounding box center [309, 263] width 23 height 14
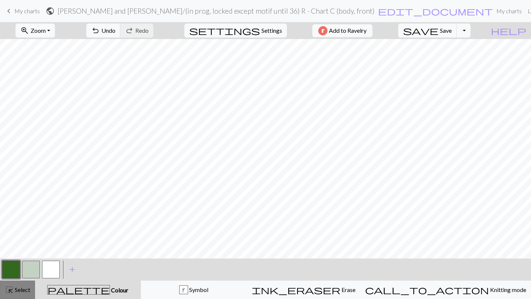
click at [25, 290] on span "Select" at bounding box center [22, 289] width 17 height 7
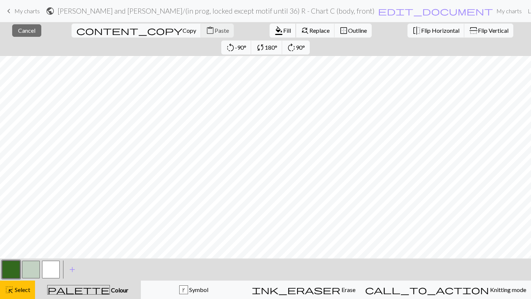
click at [283, 28] on span "Fill" at bounding box center [287, 30] width 8 height 7
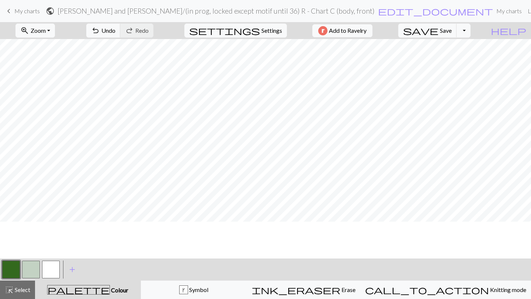
scroll to position [0, 0]
click at [438, 30] on span "save" at bounding box center [420, 30] width 35 height 10
click at [292, 9] on h2 "Randy and Jess / (in prog, locked except motif until 36) R - Chart C (body, fro…" at bounding box center [216, 11] width 317 height 8
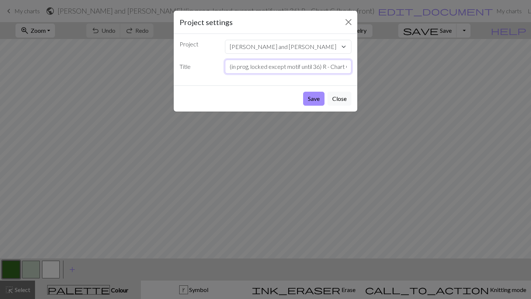
drag, startPoint x: 251, startPoint y: 67, endPoint x: 319, endPoint y: 67, distance: 68.6
click at [319, 67] on input "(in prog, locked except motif until 36) R - Chart C (body, front)" at bounding box center [288, 67] width 127 height 14
type input "(in prog) R - Chart C (body, front)"
click at [316, 94] on button "Save" at bounding box center [313, 99] width 21 height 14
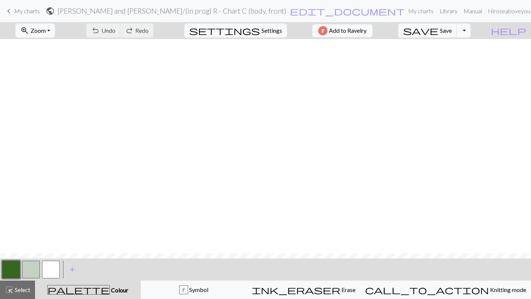
scroll to position [433, 0]
click at [16, 9] on span "My charts" at bounding box center [26, 10] width 25 height 7
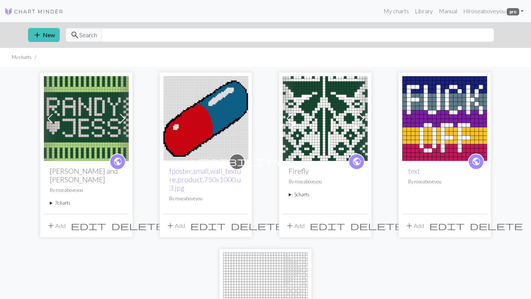
click at [60, 190] on div "public Randy and Jess By roseaboveyou 7 charts (Completed, locked) R - Chart A …" at bounding box center [86, 187] width 85 height 53
click at [61, 200] on summary "7 charts" at bounding box center [86, 203] width 73 height 7
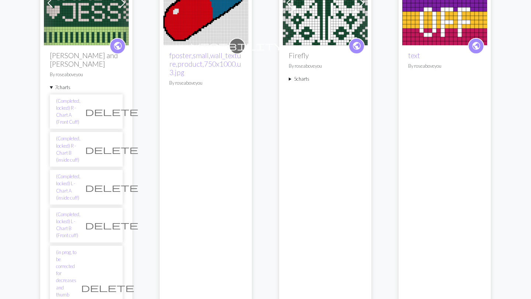
scroll to position [119, 0]
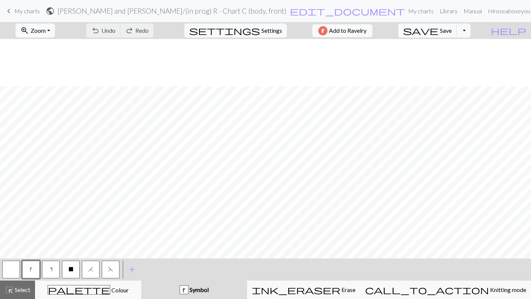
scroll to position [433, 0]
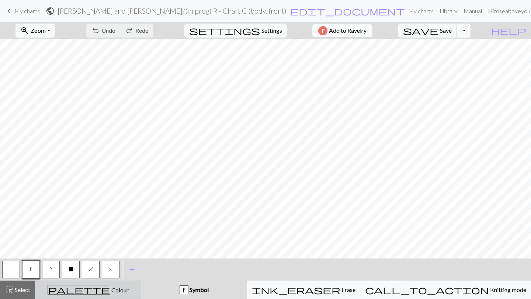
click at [74, 293] on div "palette Colour Colour" at bounding box center [88, 290] width 97 height 10
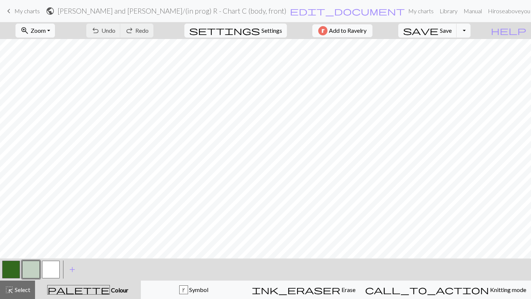
click at [31, 275] on button "button" at bounding box center [31, 270] width 18 height 18
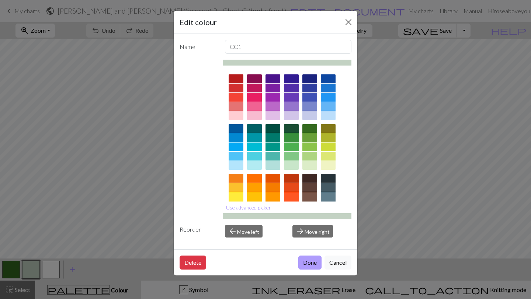
click at [307, 257] on button "Done" at bounding box center [309, 263] width 23 height 14
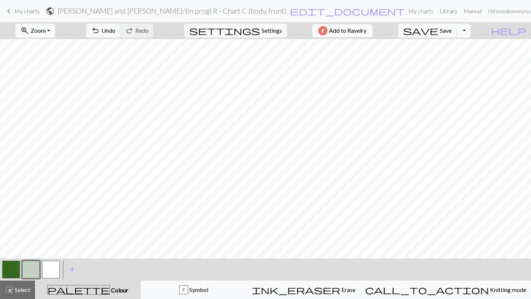
click at [14, 268] on button "button" at bounding box center [11, 270] width 18 height 18
click at [266, 31] on span "Settings" at bounding box center [271, 30] width 21 height 9
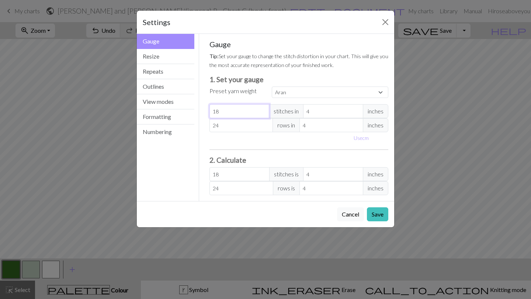
drag, startPoint x: 239, startPoint y: 114, endPoint x: 205, endPoint y: 108, distance: 35.3
click at [205, 108] on div "Gauge Tip: Set your gauge to change the stitch distortion in your chart. This w…" at bounding box center [298, 117] width 191 height 167
click at [288, 93] on select "Custom Square Lace Light Fingering Fingering Sport Double knit Worsted Aran Bul…" at bounding box center [330, 92] width 116 height 11
select select "fingering"
click at [272, 87] on select "Custom Square Lace Light Fingering Fingering Sport Double knit Worsted Aran Bul…" at bounding box center [330, 92] width 116 height 11
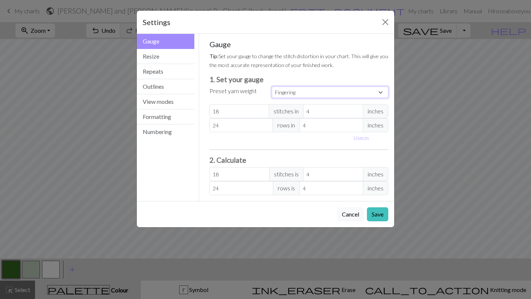
type input "28"
type input "36"
type input "28"
type input "36"
click at [224, 114] on input "28" at bounding box center [239, 111] width 60 height 14
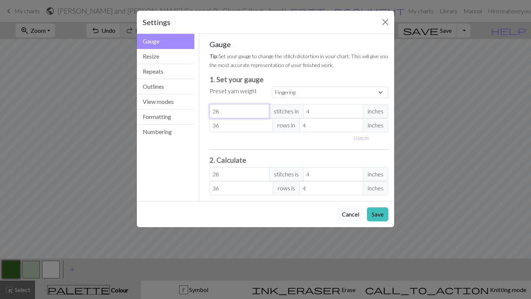
select select "custom"
type input "27"
type input "26"
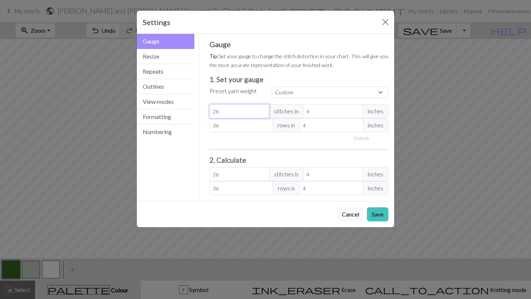
type input "25"
click at [311, 114] on input "4" at bounding box center [333, 111] width 60 height 14
type input "2"
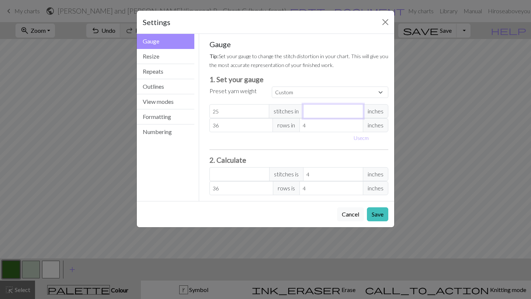
type input "50"
type input "2"
drag, startPoint x: 240, startPoint y: 112, endPoint x: 176, endPoint y: 113, distance: 64.5
click at [176, 113] on div "Gauge Gauge Resize Repeats Outlines View modes Formatting Numbering Gauge Resiz…" at bounding box center [265, 117] width 266 height 167
type input "0"
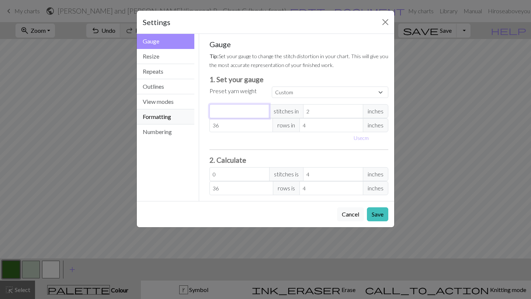
type input "1"
type input "2"
type input "19"
type input "38"
type input "19"
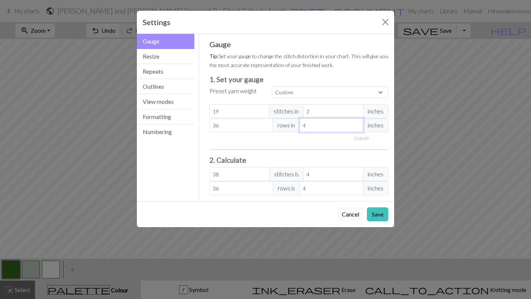
click at [325, 122] on input "4" at bounding box center [331, 125] width 64 height 14
type input "2"
type input "72"
type input "2"
drag, startPoint x: 229, startPoint y: 127, endPoint x: 196, endPoint y: 121, distance: 33.8
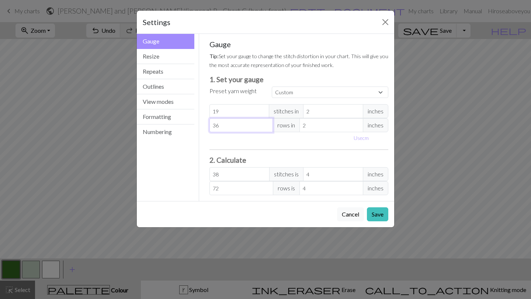
click at [196, 121] on div "Gauge Gauge Resize Repeats Outlines View modes Formatting Numbering Gauge Resiz…" at bounding box center [265, 117] width 266 height 167
type input "2"
type input "4"
type input "21"
type input "42"
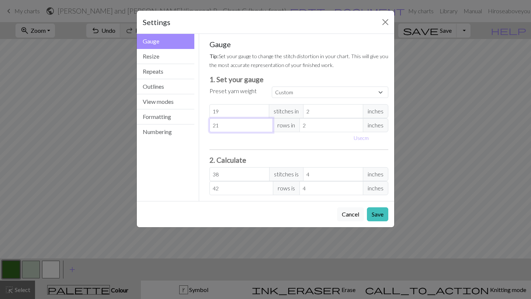
type input "21.5"
type input "43"
type input "21.5"
click at [379, 214] on button "Save" at bounding box center [377, 215] width 21 height 14
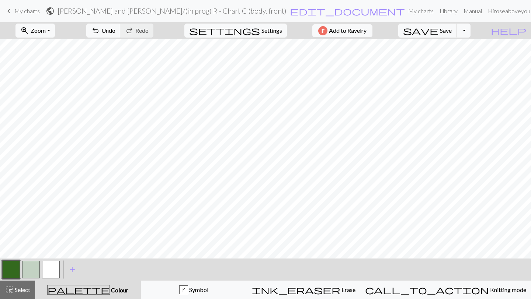
click at [9, 270] on button "button" at bounding box center [11, 270] width 18 height 18
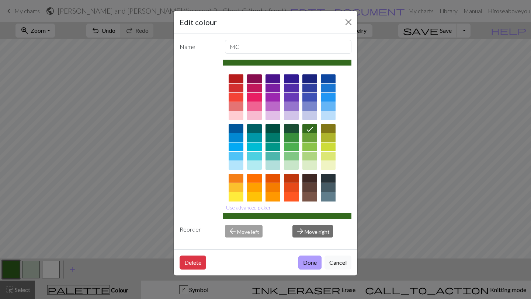
click at [317, 261] on button "Done" at bounding box center [309, 263] width 23 height 14
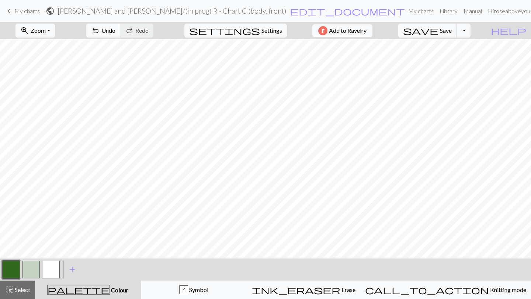
click at [11, 272] on button "button" at bounding box center [11, 270] width 18 height 18
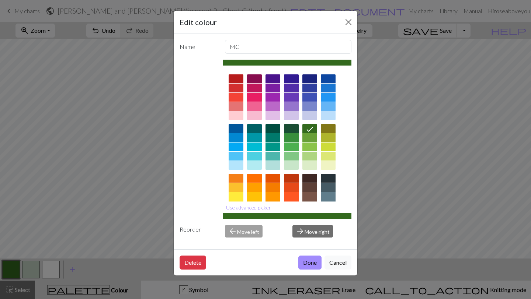
click at [31, 271] on div "Edit colour Name MC Use advanced picker Reorder arrow_back Move left arrow_forw…" at bounding box center [265, 149] width 531 height 299
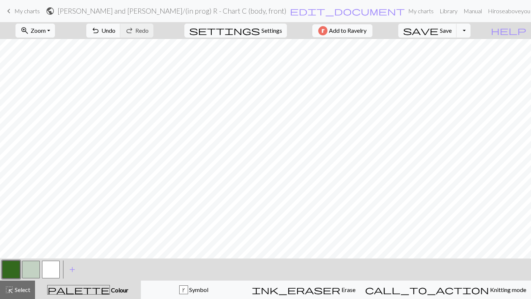
click at [31, 271] on button "button" at bounding box center [31, 270] width 18 height 18
click at [14, 267] on button "button" at bounding box center [11, 270] width 18 height 18
click at [456, 25] on button "save Save Save" at bounding box center [427, 31] width 59 height 14
click at [452, 31] on span "Save" at bounding box center [446, 30] width 12 height 7
click at [39, 271] on button "button" at bounding box center [31, 270] width 18 height 18
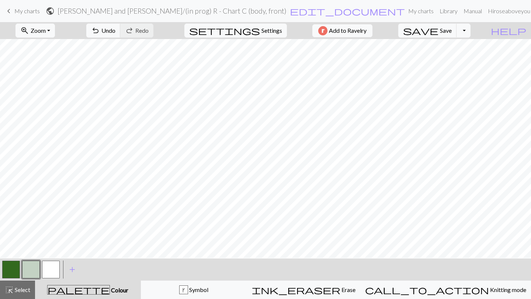
scroll to position [432, 0]
click at [13, 264] on button "button" at bounding box center [11, 270] width 18 height 18
click at [29, 267] on button "button" at bounding box center [31, 270] width 18 height 18
click at [18, 288] on span "Select" at bounding box center [22, 289] width 17 height 7
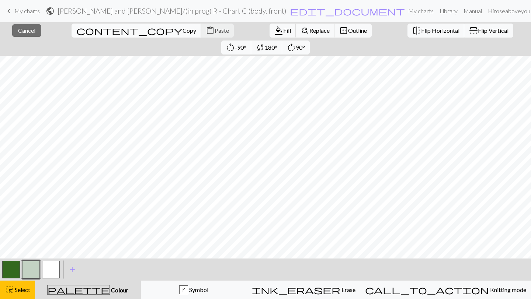
click at [182, 32] on span "Copy" at bounding box center [189, 30] width 14 height 7
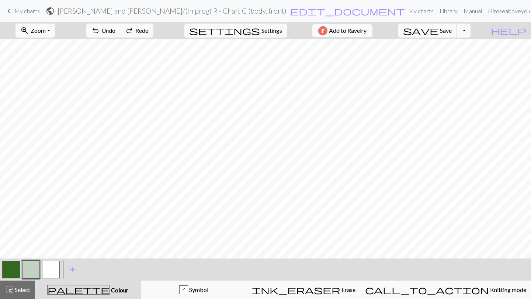
click at [12, 270] on button "button" at bounding box center [11, 270] width 18 height 18
click at [8, 268] on button "button" at bounding box center [11, 270] width 18 height 18
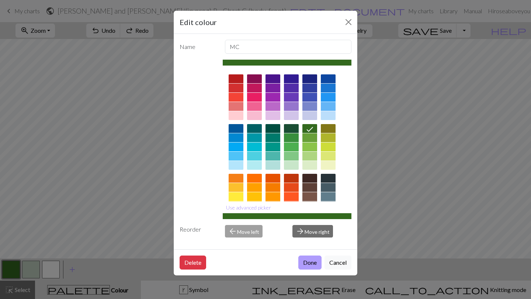
click at [309, 264] on button "Done" at bounding box center [309, 263] width 23 height 14
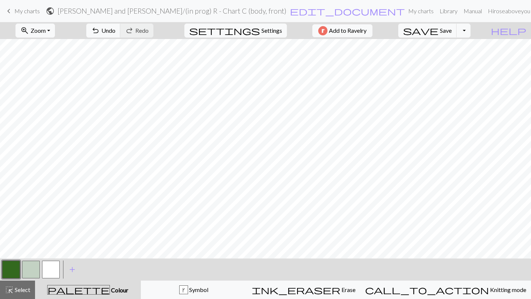
click at [36, 272] on button "button" at bounding box center [31, 270] width 18 height 18
click at [32, 267] on button "button" at bounding box center [31, 270] width 18 height 18
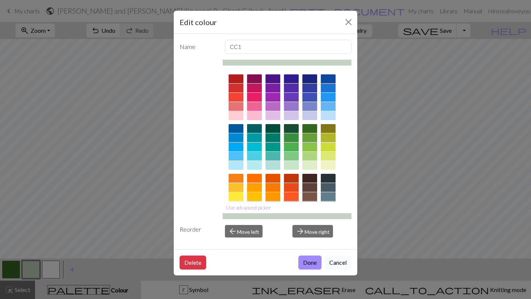
click at [334, 263] on button "Cancel" at bounding box center [337, 263] width 27 height 14
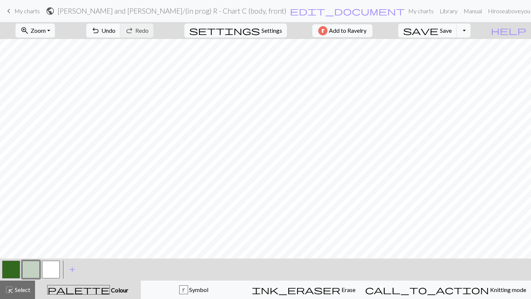
click at [10, 266] on button "button" at bounding box center [11, 270] width 18 height 18
click at [34, 274] on button "button" at bounding box center [31, 270] width 18 height 18
click at [0, 268] on div "< > add Add a colour" at bounding box center [265, 270] width 531 height 22
click at [13, 267] on button "button" at bounding box center [11, 270] width 18 height 18
click at [26, 268] on button "button" at bounding box center [31, 270] width 18 height 18
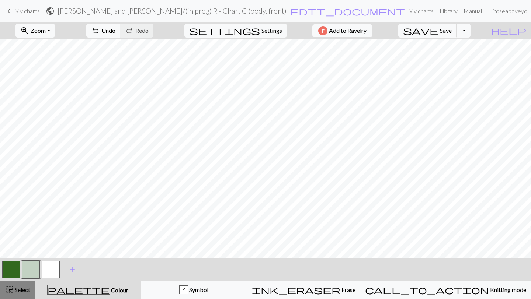
click at [20, 289] on span "Select" at bounding box center [22, 289] width 17 height 7
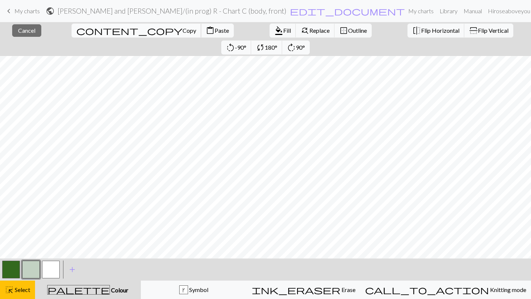
click at [182, 29] on span "Copy" at bounding box center [189, 30] width 14 height 7
click at [206, 27] on span "content_paste" at bounding box center [210, 30] width 9 height 10
click at [215, 28] on span "Paste" at bounding box center [222, 30] width 14 height 7
click at [182, 28] on span "Copy" at bounding box center [189, 30] width 14 height 7
click at [206, 32] on span "content_paste" at bounding box center [210, 30] width 9 height 10
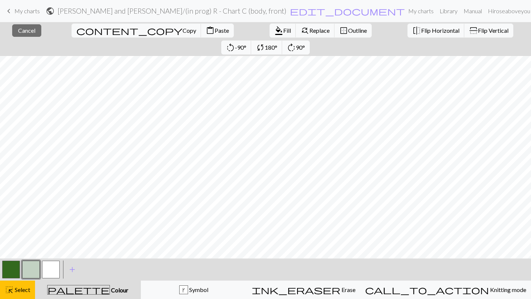
click at [4, 273] on button "button" at bounding box center [11, 270] width 18 height 18
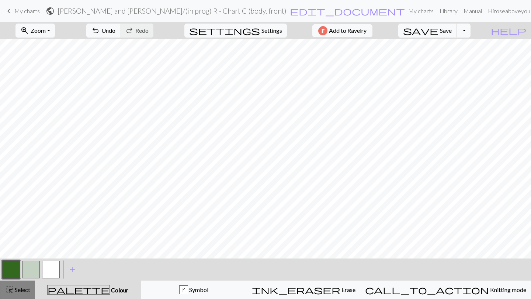
click at [14, 284] on button "highlight_alt Select Select" at bounding box center [17, 290] width 35 height 18
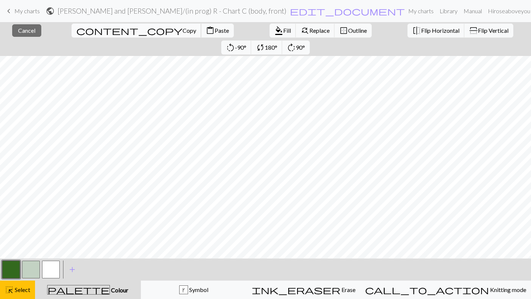
click at [82, 26] on button "content_copy Copy" at bounding box center [137, 31] width 130 height 14
click at [182, 29] on span "Copy" at bounding box center [189, 30] width 14 height 7
click at [215, 30] on span "Paste" at bounding box center [222, 30] width 14 height 7
click at [12, 270] on button "button" at bounding box center [11, 270] width 18 height 18
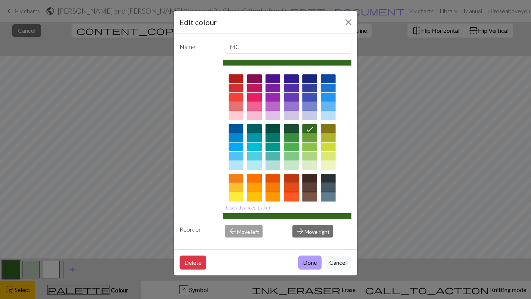
click at [318, 262] on button "Done" at bounding box center [309, 263] width 23 height 14
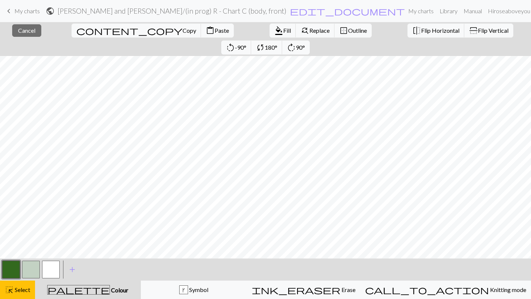
scroll to position [433, 0]
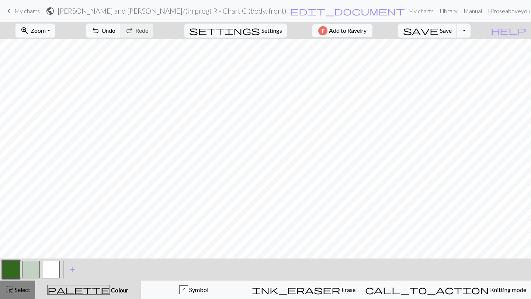
click at [20, 281] on button "highlight_alt Select Select" at bounding box center [17, 290] width 35 height 18
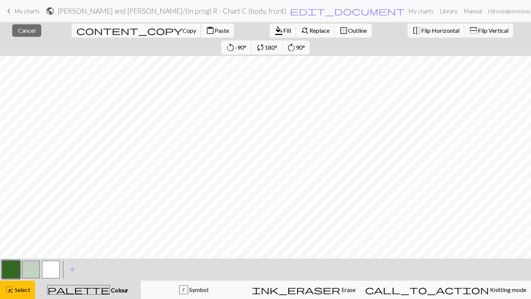
click at [182, 30] on span "Copy" at bounding box center [189, 30] width 14 height 7
click at [215, 29] on span "Paste" at bounding box center [222, 30] width 14 height 7
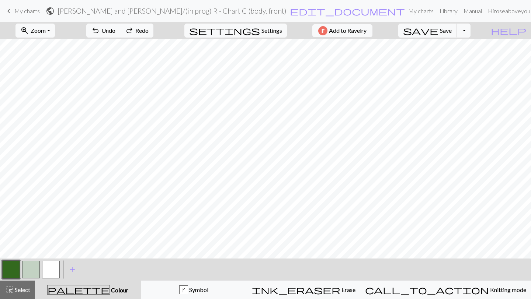
click at [26, 265] on button "button" at bounding box center [31, 270] width 18 height 18
click at [4, 271] on button "button" at bounding box center [11, 270] width 18 height 18
click at [31, 268] on button "button" at bounding box center [31, 270] width 18 height 18
click at [11, 268] on button "button" at bounding box center [11, 270] width 18 height 18
click at [26, 273] on button "button" at bounding box center [31, 270] width 18 height 18
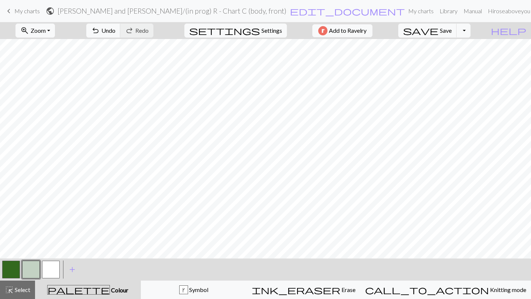
click at [11, 267] on button "button" at bounding box center [11, 270] width 18 height 18
click at [0, 264] on div "< > add Add a colour" at bounding box center [265, 270] width 531 height 22
click at [9, 265] on button "button" at bounding box center [11, 270] width 18 height 18
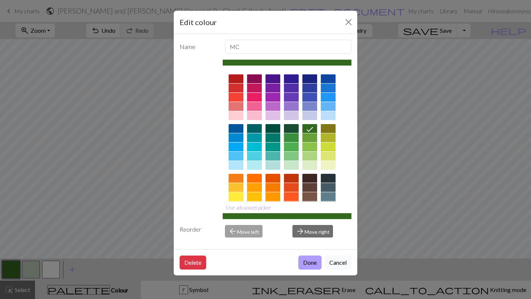
click at [308, 259] on button "Done" at bounding box center [309, 263] width 23 height 14
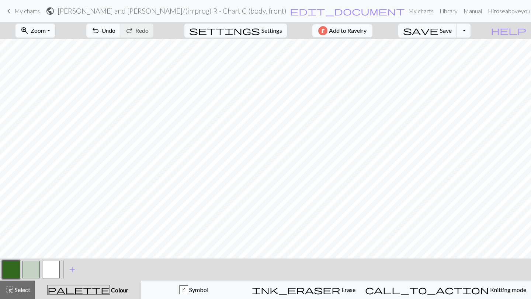
click at [29, 263] on button "button" at bounding box center [31, 270] width 18 height 18
click at [29, 271] on button "button" at bounding box center [31, 270] width 18 height 18
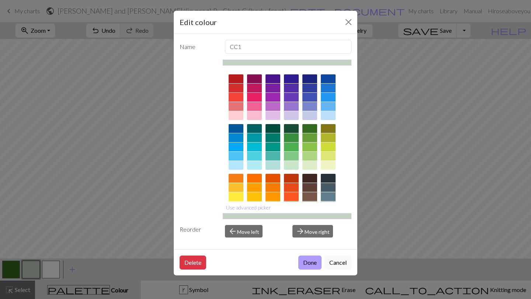
click at [306, 263] on button "Done" at bounding box center [309, 263] width 23 height 14
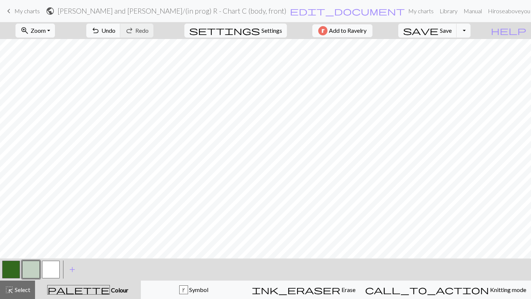
click at [14, 271] on button "button" at bounding box center [11, 270] width 18 height 18
click at [31, 267] on button "button" at bounding box center [31, 270] width 18 height 18
click at [25, 270] on button "button" at bounding box center [31, 270] width 18 height 18
click at [13, 269] on button "button" at bounding box center [11, 270] width 18 height 18
click at [22, 269] on button "button" at bounding box center [31, 270] width 18 height 18
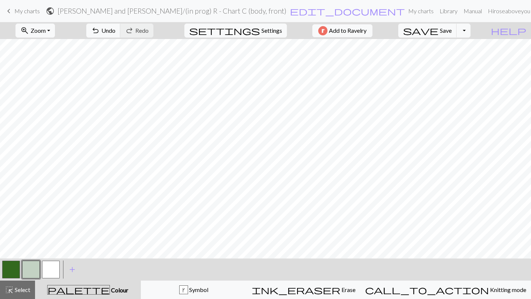
click at [11, 267] on button "button" at bounding box center [11, 270] width 18 height 18
click at [452, 32] on span "Save" at bounding box center [446, 30] width 12 height 7
click at [454, 29] on button "save Save Save" at bounding box center [427, 31] width 59 height 14
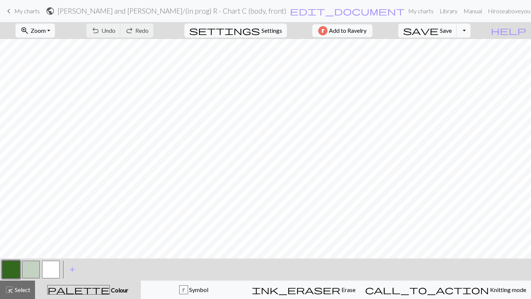
click at [215, 11] on h2 "Randy and Jess / (in prog) R - Chart C (body, front)" at bounding box center [172, 11] width 229 height 8
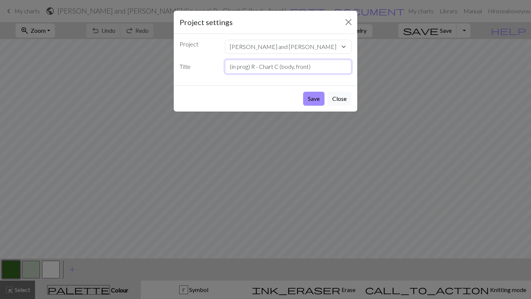
click at [312, 69] on input "(in prog) R - Chart C (body, front)" at bounding box center [288, 67] width 127 height 14
click at [250, 67] on input "(in prog) R - Chart C (body, front)" at bounding box center [288, 67] width 127 height 14
click at [251, 67] on input "(in prog 10:23) R - Chart C (body, front)" at bounding box center [288, 67] width 127 height 14
click at [317, 67] on input "(in prog, locked until row 36, 10:23) R - Chart C (body, front)" at bounding box center [288, 67] width 127 height 14
click at [316, 67] on input "(in prog, locked until row 36, 10:23) R - Chart C (body, front)" at bounding box center [288, 67] width 127 height 14
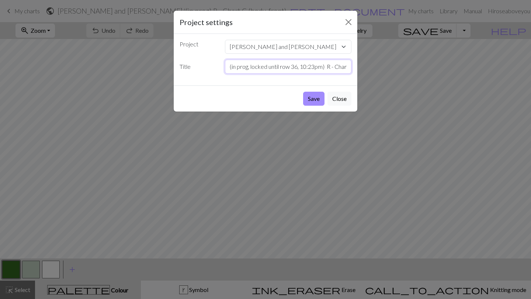
click at [268, 67] on input "(in prog, locked until row 36, 10:23pm) R - Chart C (body, front)" at bounding box center [288, 67] width 127 height 14
click at [288, 70] on input "(in prog, locked and symettrical until row 36, 10:23pm) R - Chart C (body, fron…" at bounding box center [288, 67] width 127 height 14
click at [284, 68] on input "(in prog, locked and symettrical until row 36, 10:23pm) R - Chart C (body, fron…" at bounding box center [288, 67] width 127 height 14
click at [310, 43] on select "Randy and Jess fposter,small,wall_texture,product,750x1000.u3.jpg Firefly text …" at bounding box center [288, 47] width 127 height 14
click at [294, 66] on input "(in prog, locked and symettrical until row 36, 10:23pm) R - Chart C (body, fron…" at bounding box center [288, 67] width 127 height 14
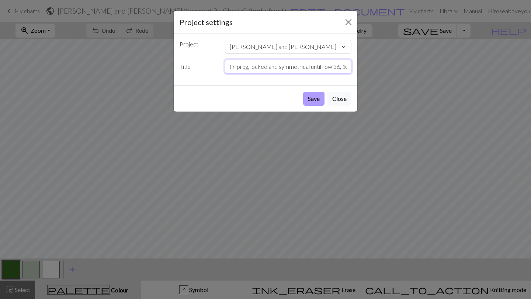
type input "(in prog, locked and symmetrical until row 36, 10:23pm) R - Chart C (body, fron…"
click at [306, 98] on button "Save" at bounding box center [313, 99] width 21 height 14
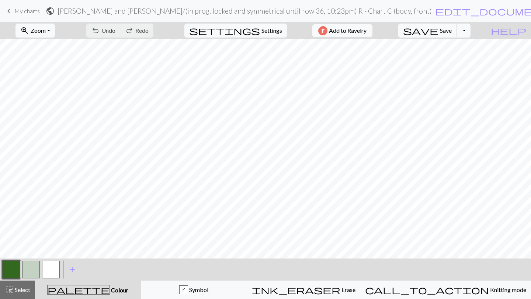
click at [276, 9] on h2 "Randy and Jess / (in prog, locked and symmetrical until row 36, 10:23pm) R - Ch…" at bounding box center [245, 11] width 374 height 8
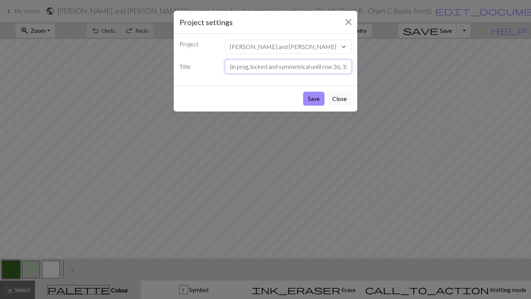
click at [251, 66] on input "(in prog, locked and symmetrical until row 36, 10:23pm) R - Chart C (body, fron…" at bounding box center [288, 67] width 127 height 14
click at [308, 56] on div "Project Randy and Jess fposter,small,wall_texture,product,750x1000.u3.jpg Firef…" at bounding box center [266, 60] width 184 height 52
click at [342, 69] on input "(in prog, locked and symmetrical until row 36 , 10:23pm) R - Chart C (body, fro…" at bounding box center [288, 67] width 127 height 14
type input "(in prog, locked and symmetrical until row 36, move outline, 10:23pm) R - Chart…"
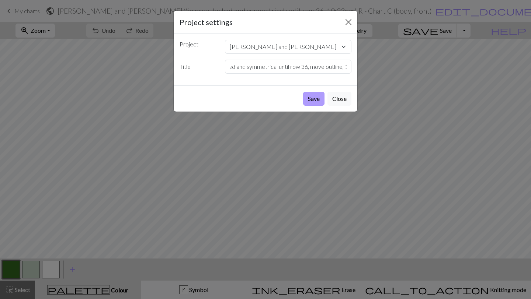
scroll to position [0, 0]
click at [306, 102] on button "Save" at bounding box center [313, 99] width 21 height 14
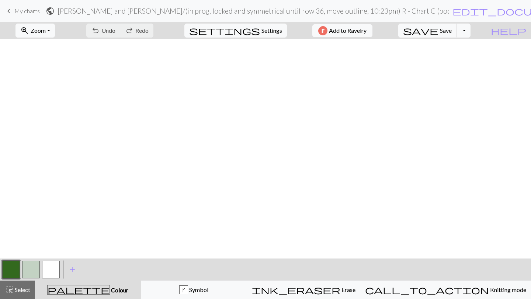
scroll to position [33, 0]
click at [445, 24] on button "save Save Save" at bounding box center [427, 31] width 59 height 14
click at [449, 28] on div "Chart saved" at bounding box center [265, 14] width 531 height 29
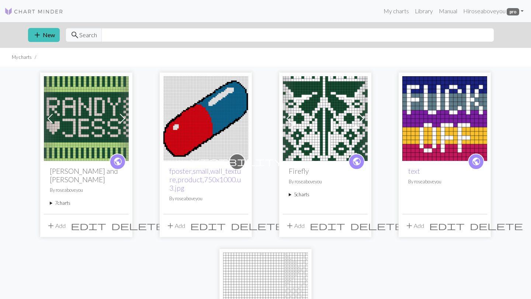
click at [71, 200] on summary "7 charts" at bounding box center [86, 203] width 73 height 7
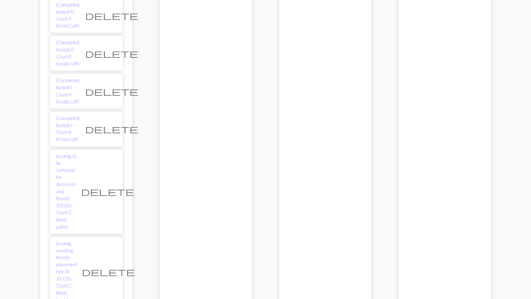
scroll to position [208, 0]
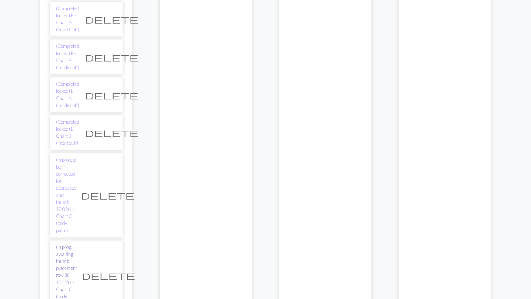
click at [76, 244] on link "(in prog, awaiting thumb placement row 36 10:12) L - Chart C (body, front,)" at bounding box center [66, 276] width 21 height 64
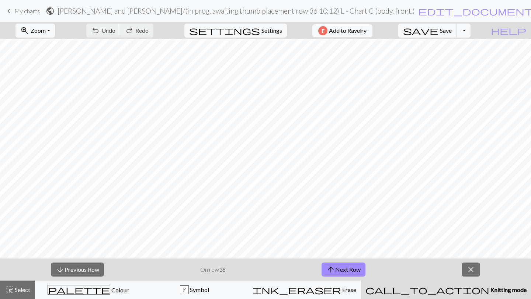
click at [313, 13] on h2 "Randy and Jess / (in prog, awaiting thumb placement row 36 10:12) L - Chart C (…" at bounding box center [236, 11] width 357 height 8
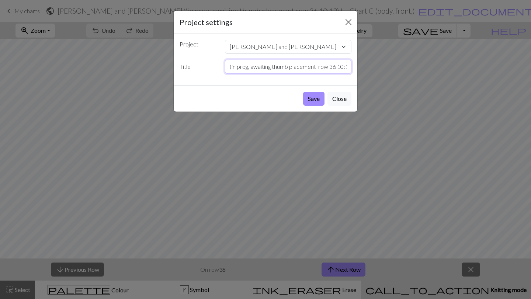
click at [315, 68] on input "(in prog, awaiting thumb placement row 36 10:12) L - Chart C (body, front,)" at bounding box center [288, 67] width 127 height 14
type input "(in prog, awaiting thumb placement row 36 10:12) L - Chart D (body, front,)"
click at [317, 102] on button "Save" at bounding box center [313, 99] width 21 height 14
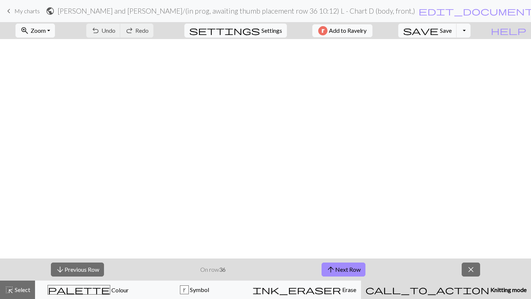
scroll to position [433, 0]
click at [452, 29] on span "Save" at bounding box center [446, 30] width 12 height 7
click at [13, 10] on div "Chart saved" at bounding box center [265, 14] width 531 height 29
click at [20, 10] on span "My charts" at bounding box center [26, 10] width 25 height 7
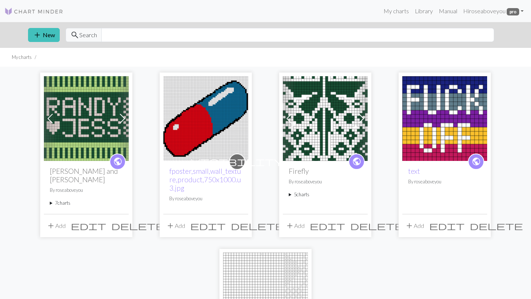
click at [66, 200] on summary "7 charts" at bounding box center [86, 203] width 73 height 7
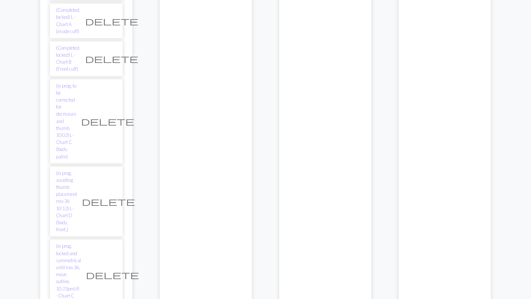
scroll to position [282, 0]
click at [77, 171] on link "(in prog, awaiting thumb placement row 36 10:12) L - Chart D (body, front,)" at bounding box center [66, 203] width 21 height 64
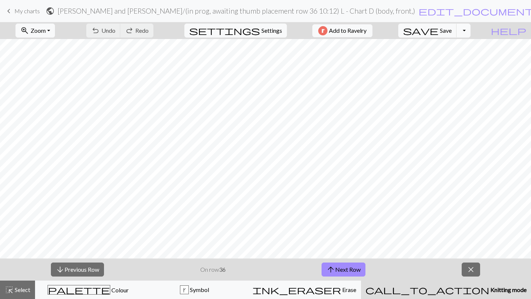
click at [470, 31] on button "Toggle Dropdown" at bounding box center [463, 31] width 14 height 14
click at [469, 49] on button "file_copy Save a copy" at bounding box center [409, 47] width 122 height 12
click at [262, 16] on form "public Randy and Jess / Copy of (in prog, awaiting thumb placement row 36 10:12…" at bounding box center [302, 11] width 513 height 14
click at [180, 10] on h2 "Randy and Jess / Copy of (in prog, awaiting thumb placement row 36 10:12) L - C…" at bounding box center [249, 11] width 383 height 8
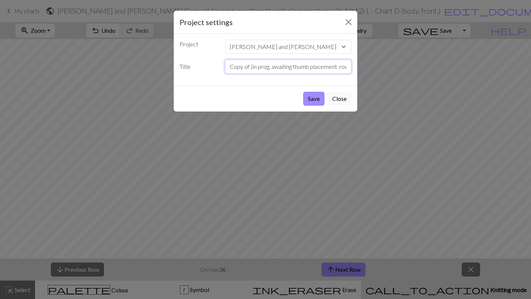
click at [250, 66] on input "Copy of (in prog, awaiting thumb placement row 36 10:12) L - Chart D (body, fro…" at bounding box center [288, 67] width 127 height 14
click at [288, 69] on input "Copy of (in prog, awaiting thumb placement row 36 10:12) L - Chart D (body, fro…" at bounding box center [288, 67] width 127 height 14
click at [229, 67] on input "(in prog, awaiting thumb placement row 36 10:12) L - Chart D (body, front,)" at bounding box center [288, 67] width 127 height 14
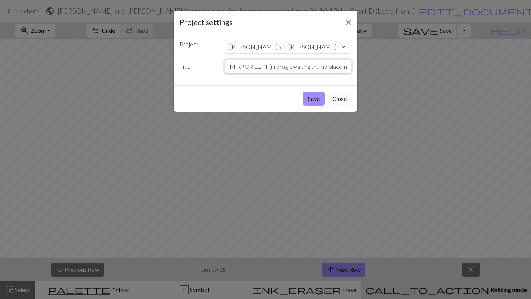
type input "MIRROR LEFT (in prog, awaiting thumb placement row 36 10:12) L - Chart D (body,…"
click at [339, 97] on button "Close" at bounding box center [339, 99] width 24 height 14
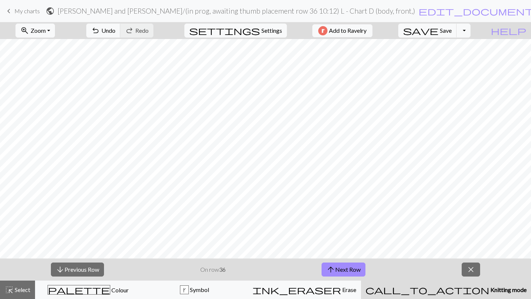
click at [26, 12] on span "My charts" at bounding box center [26, 10] width 25 height 7
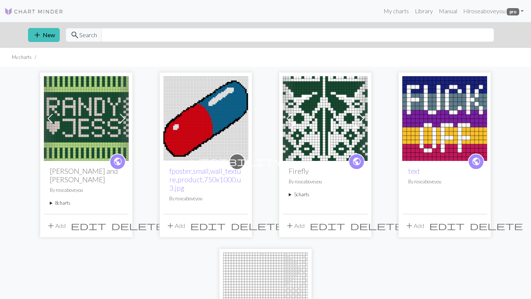
click at [61, 200] on summary "8 charts" at bounding box center [86, 203] width 73 height 7
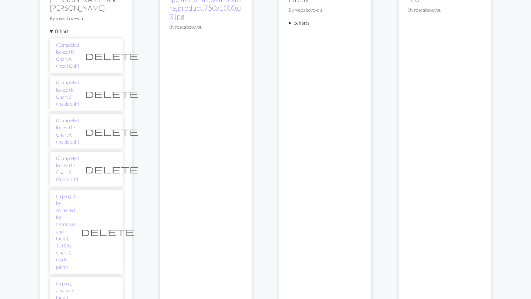
scroll to position [188, 0]
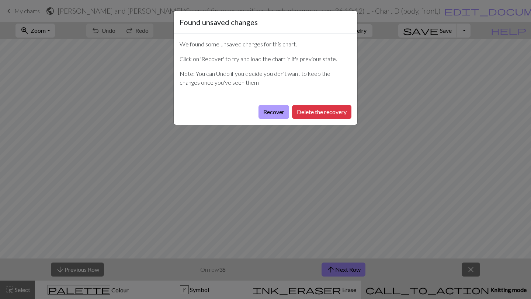
click at [262, 111] on button "Recover" at bounding box center [273, 112] width 31 height 14
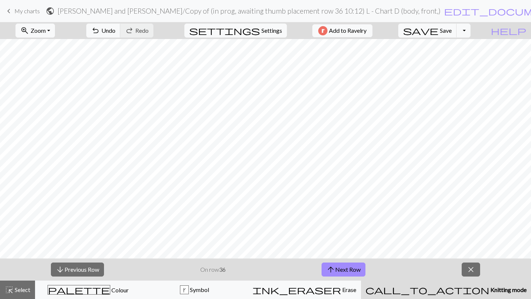
click at [216, 11] on h2 "Randy and Jess / Copy of (in prog, awaiting thumb placement row 36 10:12) L - C…" at bounding box center [249, 11] width 383 height 8
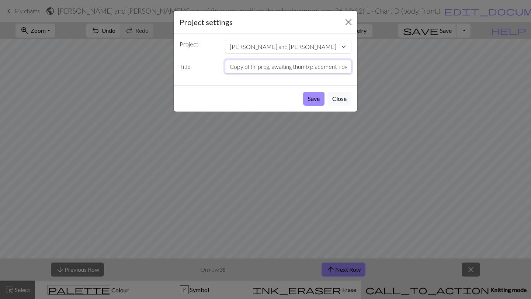
drag, startPoint x: 251, startPoint y: 67, endPoint x: 212, endPoint y: 62, distance: 39.3
click at [212, 62] on div "Title Copy of (in prog, awaiting thumb placement row 36 10:12) L - Chart D (bod…" at bounding box center [265, 67] width 181 height 14
click at [228, 64] on input "MIRROR LEFT FRONTin prog, awaiting thumb placement row 36 10:12) L - Chart D (b…" at bounding box center [288, 67] width 127 height 14
click at [328, 63] on input "R - MIRROR LEFT FRONTin prog, awaiting thumb placement row 36 10:12) L - Chart …" at bounding box center [288, 67] width 127 height 14
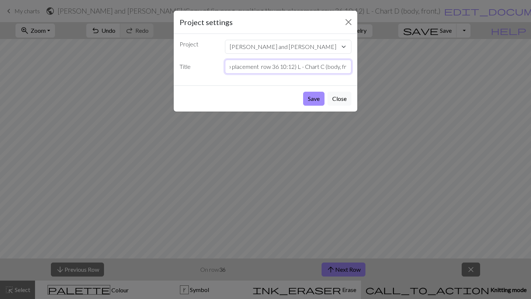
click at [296, 67] on input "R - MIRROR LEFT FRONTin prog, awaiting thumb placement row 36 10:12) L - Chart …" at bounding box center [288, 67] width 127 height 14
click at [307, 67] on input "R - MIRROR LEFT FRONTin prog, awaiting thumb placement row 36 10:50 pm R - Char…" at bounding box center [288, 67] width 127 height 14
type input "R - MIRROR LEFT FRONTin prog, awaiting thumb placement row 36 10:50 pm) R - Cha…"
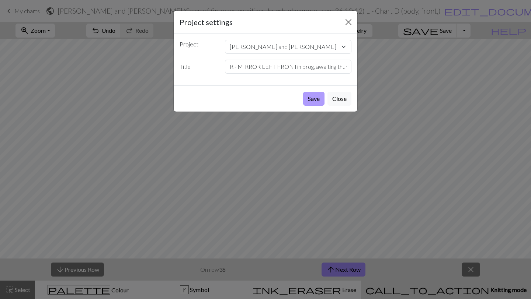
click at [312, 93] on button "Save" at bounding box center [313, 99] width 21 height 14
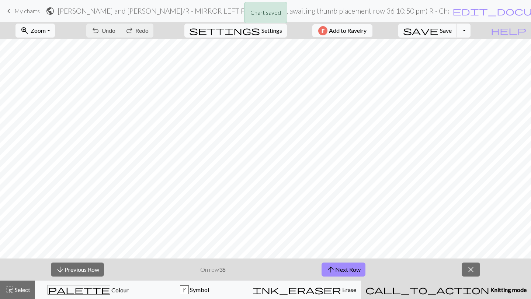
scroll to position [433, 0]
click at [9, 12] on span "keyboard_arrow_left" at bounding box center [8, 11] width 9 height 10
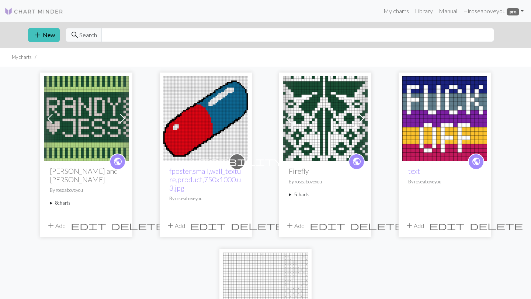
click at [62, 200] on summary "8 charts" at bounding box center [86, 203] width 73 height 7
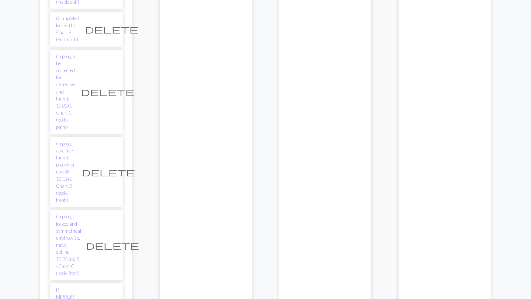
scroll to position [310, 0]
click at [78, 215] on link "(in prog, locked and symmetrical until row 36, move outline, 10:23pm) R - Chart…" at bounding box center [68, 247] width 25 height 64
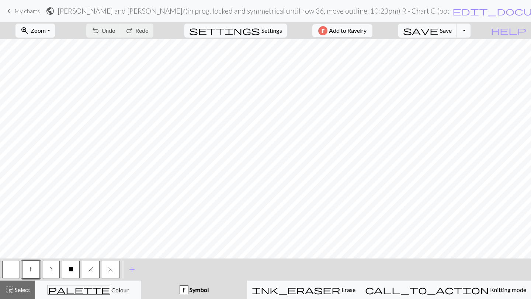
click at [28, 9] on span "My charts" at bounding box center [26, 10] width 25 height 7
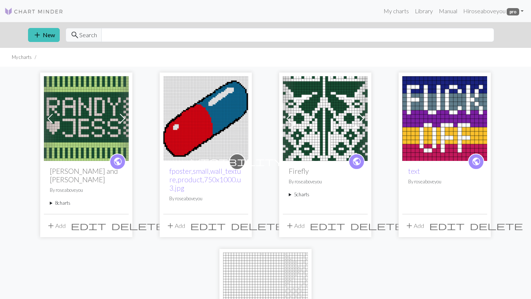
click at [63, 200] on summary "8 charts" at bounding box center [86, 203] width 73 height 7
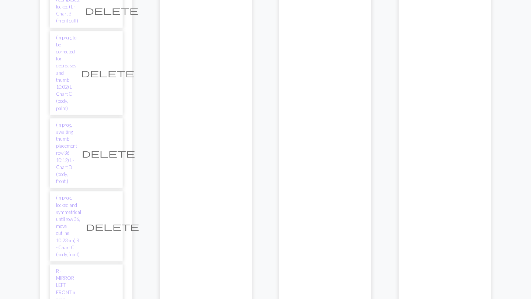
scroll to position [328, 0]
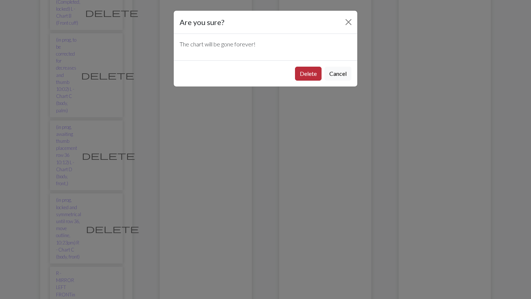
click at [307, 76] on button "Delete" at bounding box center [308, 74] width 27 height 14
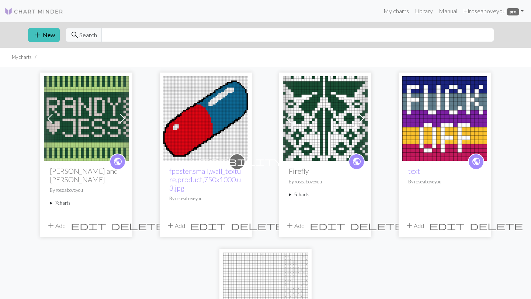
click at [61, 200] on summary "7 charts" at bounding box center [86, 203] width 73 height 7
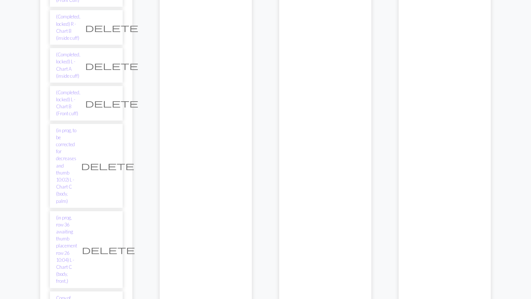
scroll to position [237, 0]
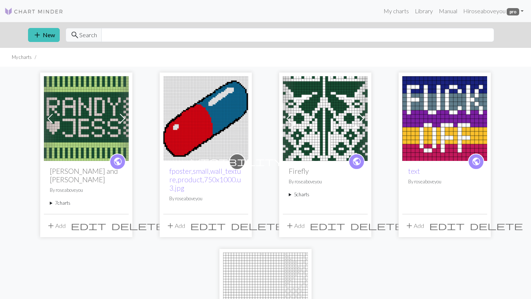
click at [70, 200] on summary "7 charts" at bounding box center [86, 203] width 73 height 7
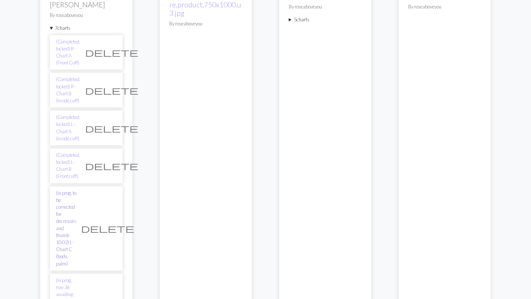
scroll to position [178, 0]
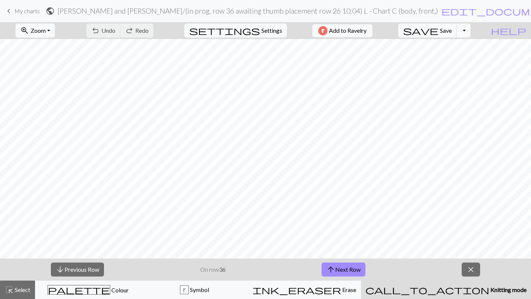
click at [193, 9] on h2 "Randy and Jess / (in prog, row 36 awaiting thumb placement row 26 10:04) L - Ch…" at bounding box center [248, 11] width 380 height 8
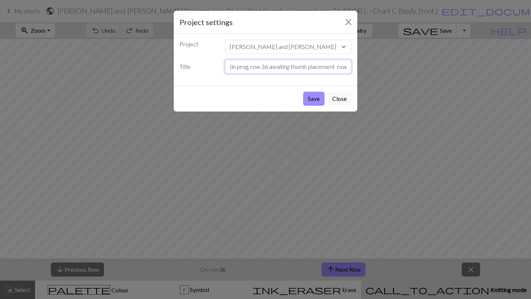
click at [270, 68] on input "(in prog, row 36 awaiting thumb placement row 26 10:04) L - Chart C (body, fron…" at bounding box center [288, 67] width 127 height 14
click at [333, 65] on input "(in prog, awaiting thumb placement row 26 10:04) L - Chart C (body, front,)" at bounding box center [288, 67] width 127 height 14
type input "(in prog, awaiting thumb placement row 36 10:12) L - Chart C (body, front,)"
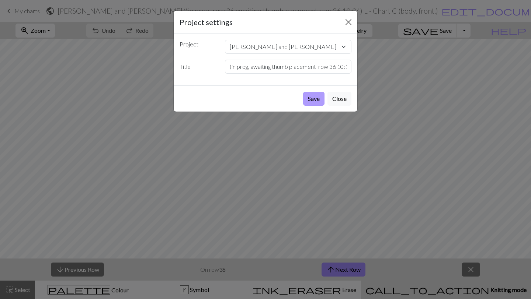
click at [317, 94] on button "Save" at bounding box center [313, 99] width 21 height 14
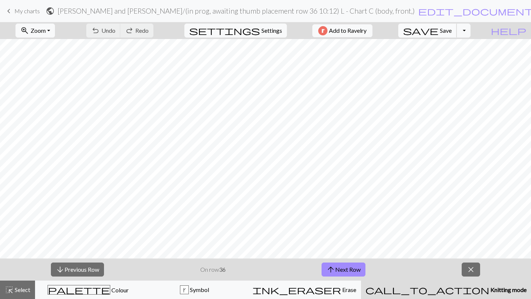
click at [452, 31] on span "Save" at bounding box center [446, 30] width 12 height 7
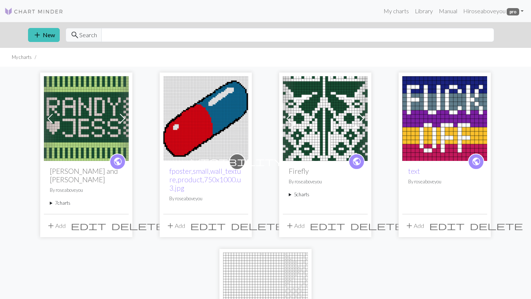
click at [63, 200] on summary "7 charts" at bounding box center [86, 203] width 73 height 7
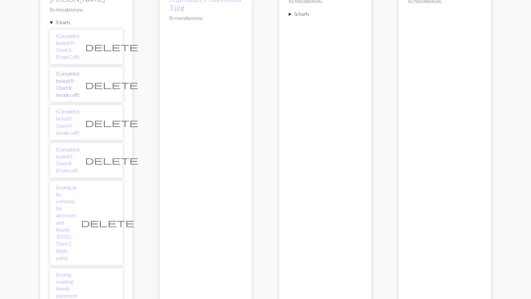
scroll to position [181, 0]
click at [76, 184] on link "(in prog, to be corrected for decreases and thumb 10:02) L - Chart C (body, pal…" at bounding box center [66, 223] width 20 height 78
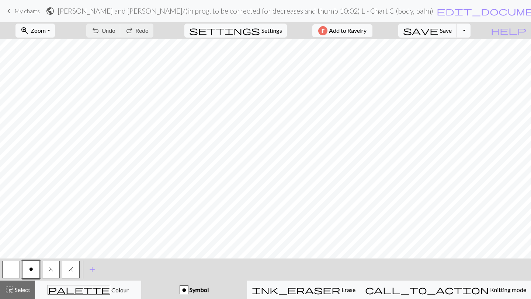
click at [470, 28] on button "Toggle Dropdown" at bounding box center [463, 31] width 14 height 14
click at [461, 46] on button "file_copy Save a copy" at bounding box center [409, 47] width 122 height 12
click at [316, 10] on h2 "[PERSON_NAME] and [PERSON_NAME] / Copy of (in prog, to be corrected for decreas…" at bounding box center [253, 11] width 391 height 8
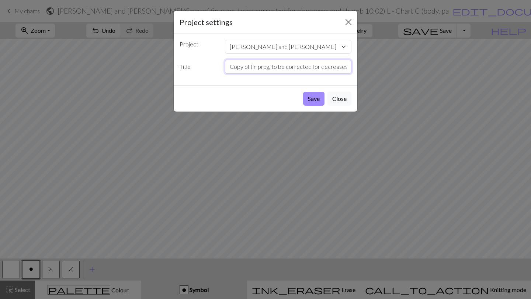
drag, startPoint x: 252, startPoint y: 65, endPoint x: 216, endPoint y: 61, distance: 36.4
click at [216, 61] on div "Title Copy of (in prog, to be corrected for decreases and thumb 10:02) L - Char…" at bounding box center [265, 67] width 181 height 14
click at [255, 68] on input "MIRROR R PALM (in prog, to be corrected for decreases and thumb 10:02) R- Chart…" at bounding box center [288, 67] width 127 height 14
type input "IN ACTION R mirror of left PALM (in prog, to be corrected for decreases and thu…"
click at [309, 98] on button "Save" at bounding box center [313, 99] width 21 height 14
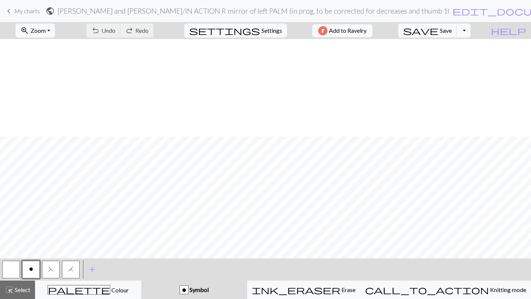
scroll to position [455, 0]
click at [20, 289] on span "Select" at bounding box center [22, 289] width 17 height 7
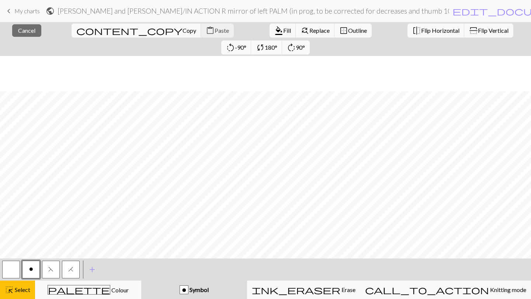
scroll to position [356, 0]
click at [27, 9] on span "My charts" at bounding box center [26, 10] width 25 height 7
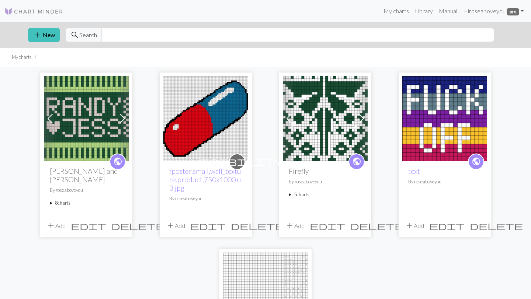
click at [60, 200] on summary "8 charts" at bounding box center [86, 203] width 73 height 7
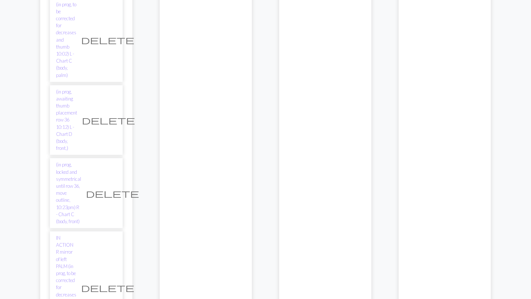
scroll to position [336, 0]
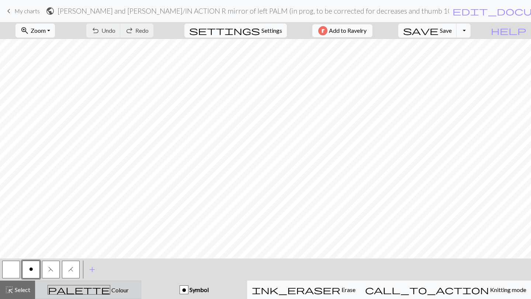
click at [82, 293] on div "palette Colour Colour" at bounding box center [88, 290] width 97 height 10
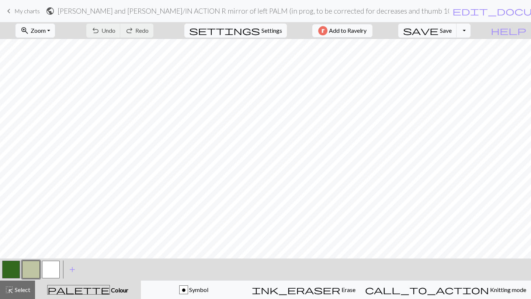
click at [22, 271] on button "button" at bounding box center [31, 270] width 18 height 18
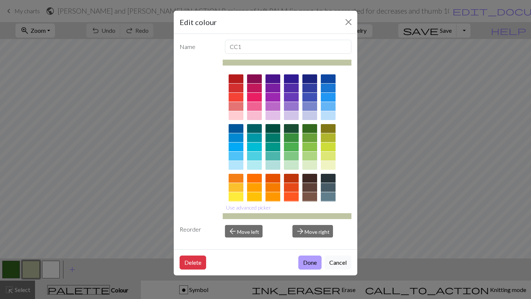
click at [311, 264] on button "Done" at bounding box center [309, 263] width 23 height 14
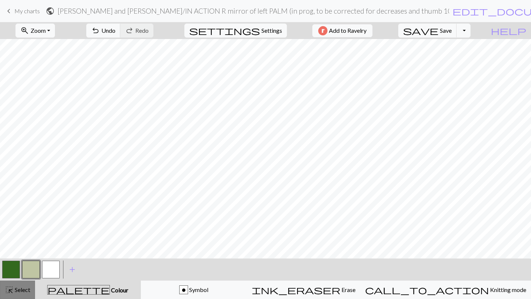
click at [15, 288] on span "Select" at bounding box center [22, 289] width 17 height 7
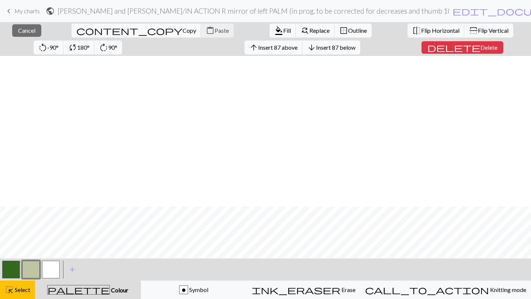
scroll to position [472, 0]
click at [421, 33] on span "Flip Horizontal" at bounding box center [440, 30] width 38 height 7
click at [223, 15] on h2 "Randy and Jess / IN ACTION R mirror of left PALM (in prog, to be corrected for …" at bounding box center [253, 11] width 391 height 8
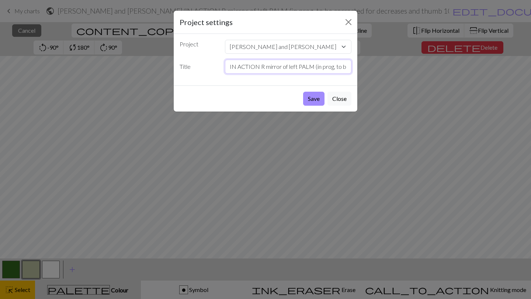
drag, startPoint x: 265, startPoint y: 69, endPoint x: 313, endPoint y: 60, distance: 48.6
click at [314, 65] on input "IN ACTION R mirror of left PALM (in prog, to be corrected for decreases and thu…" at bounding box center [288, 67] width 127 height 14
type input "IN ACTION R PALM (in prog, LOCKEDto be corrected for decreases and thumb 10:02)…"
click at [303, 92] on button "Save" at bounding box center [313, 99] width 21 height 14
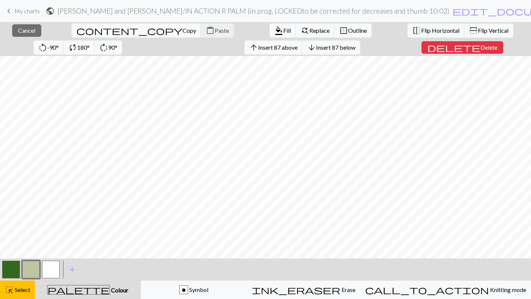
click at [285, 8] on h2 "Randy and Jess / IN ACTION R PALM (in prog, LOCKEDto be corrected for decreases…" at bounding box center [253, 11] width 391 height 8
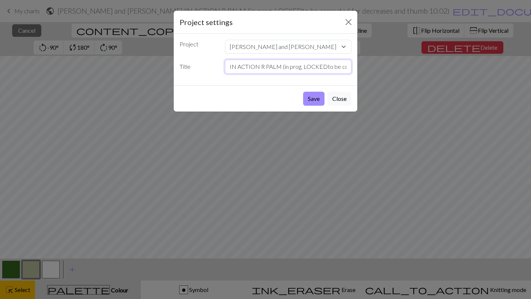
click at [326, 67] on input "IN ACTION R PALM (in prog, LOCKEDto be corrected for decreases and thumb 10:02)…" at bounding box center [288, 67] width 127 height 14
type input "IN ACTION R PALM (in prog, LOCKED until row 36, to be corrected for decreases a…"
click at [316, 99] on button "Save" at bounding box center [313, 99] width 21 height 14
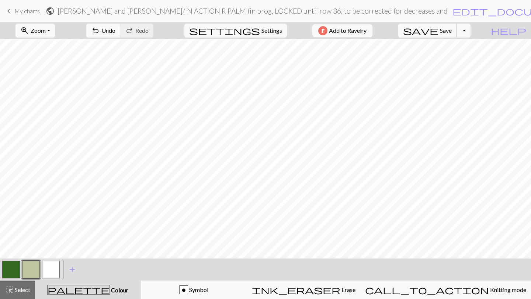
click at [438, 31] on span "save" at bounding box center [420, 30] width 35 height 10
click at [453, 30] on button "save Save Save" at bounding box center [427, 31] width 59 height 14
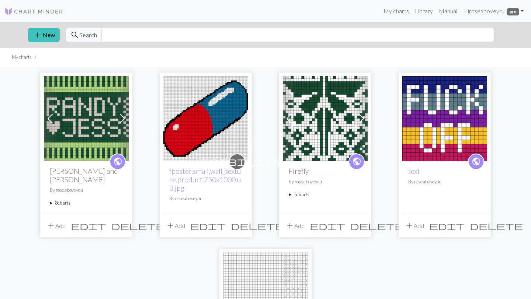
click at [62, 200] on summary "8 charts" at bounding box center [86, 203] width 73 height 7
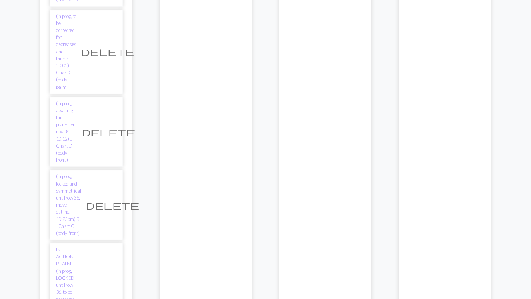
scroll to position [350, 0]
click at [81, 175] on link "(in prog, locked and symmetrical until row 36, move outline, 10:23pm) R - Chart…" at bounding box center [68, 207] width 25 height 64
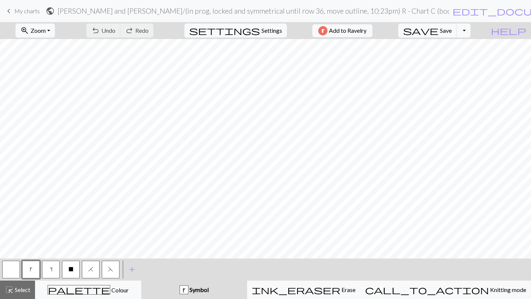
click at [132, 10] on h2 "Randy and Jess / (in prog, locked and symmetrical until row 36, move outline, 1…" at bounding box center [253, 11] width 391 height 8
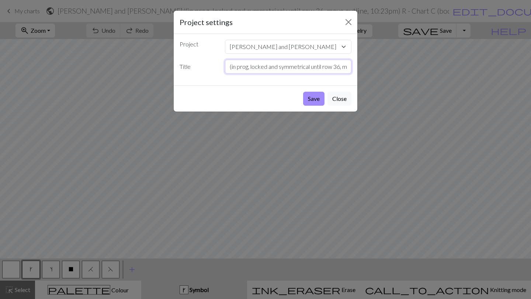
click at [228, 67] on input "(in prog, locked and symmetrical until row 36, move outline, 10:23pm) R - Chart…" at bounding box center [288, 67] width 127 height 14
type input "IN ACTiON R Chart C (in prog, locked and symmetrical until row 36, move outline…"
click at [311, 101] on button "Save" at bounding box center [313, 99] width 21 height 14
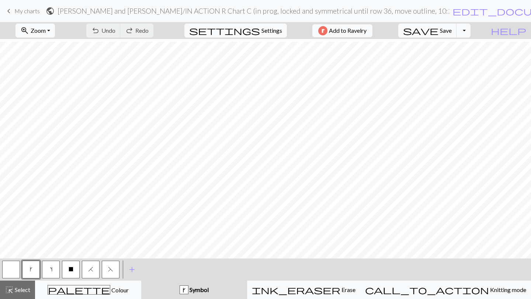
scroll to position [433, 0]
click at [438, 28] on span "save" at bounding box center [420, 30] width 35 height 10
click at [452, 32] on span "Save" at bounding box center [446, 30] width 12 height 7
click at [21, 10] on span "My charts" at bounding box center [26, 10] width 25 height 7
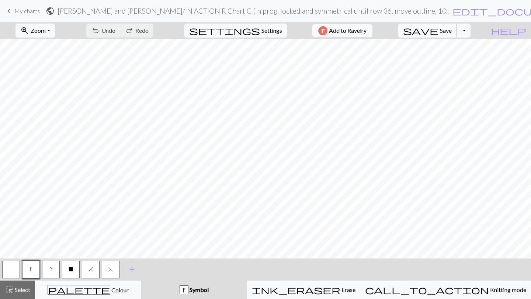
click at [438, 28] on span "save" at bounding box center [420, 30] width 35 height 10
click at [452, 30] on span "Save" at bounding box center [446, 30] width 12 height 7
click at [462, 26] on div "Chart saved" at bounding box center [265, 14] width 531 height 29
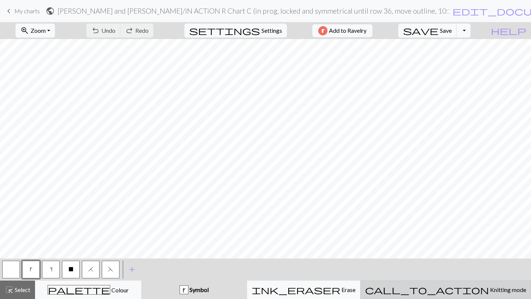
click at [466, 285] on button "call_to_action Knitting mode Knitting mode" at bounding box center [445, 290] width 171 height 18
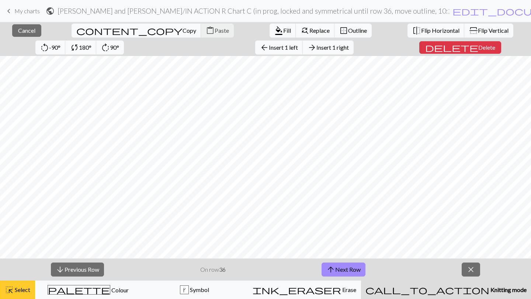
click at [26, 293] on span "Select" at bounding box center [22, 289] width 17 height 7
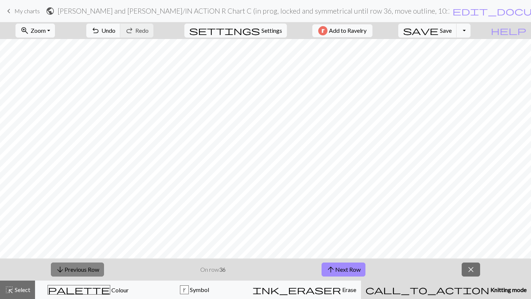
click at [86, 272] on button "arrow_downward Previous Row" at bounding box center [77, 270] width 53 height 14
click at [86, 269] on button "arrow_downward Previous Row" at bounding box center [77, 270] width 53 height 14
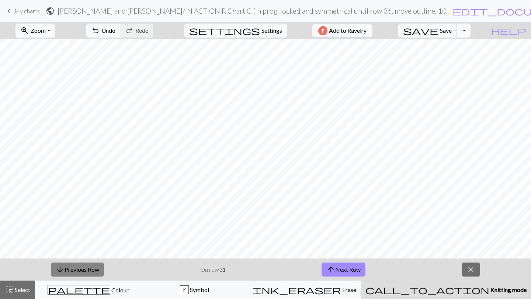
click at [86, 269] on button "arrow_downward Previous Row" at bounding box center [77, 270] width 53 height 14
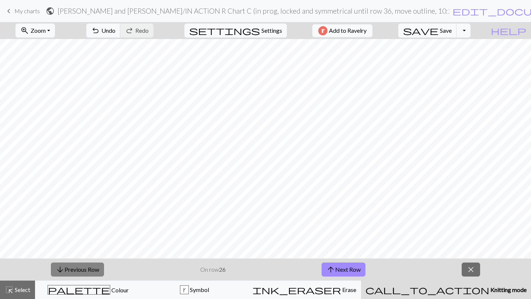
click at [86, 269] on button "arrow_downward Previous Row" at bounding box center [77, 270] width 53 height 14
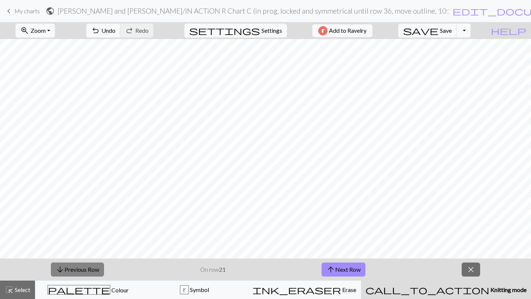
click at [86, 269] on button "arrow_downward Previous Row" at bounding box center [77, 270] width 53 height 14
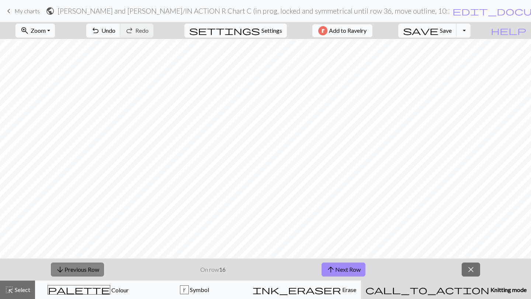
click at [86, 269] on button "arrow_downward Previous Row" at bounding box center [77, 270] width 53 height 14
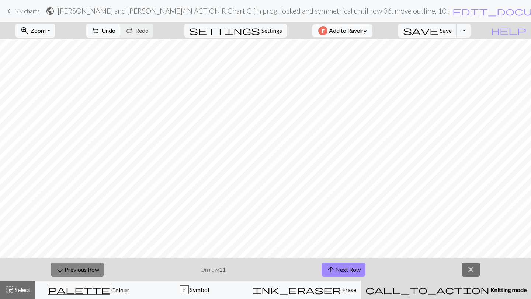
click at [86, 269] on button "arrow_downward Previous Row" at bounding box center [77, 270] width 53 height 14
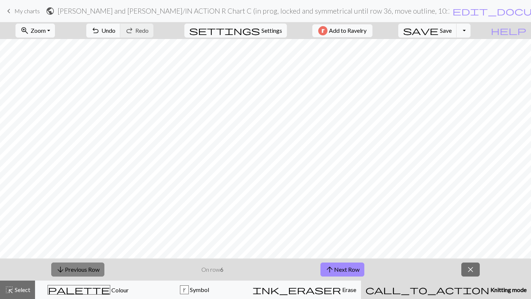
click at [86, 269] on button "arrow_downward Previous Row" at bounding box center [77, 270] width 53 height 14
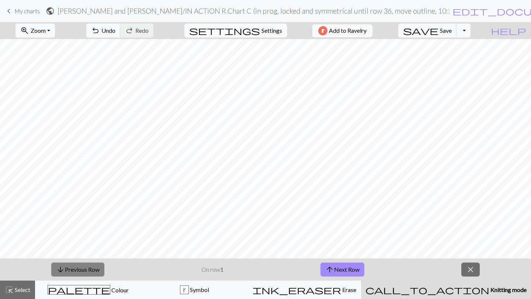
click at [86, 269] on button "arrow_downward Previous Row" at bounding box center [77, 270] width 53 height 14
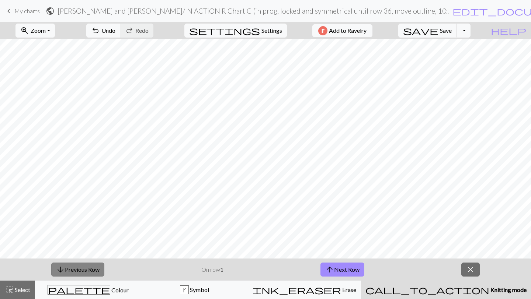
click at [86, 269] on button "arrow_downward Previous Row" at bounding box center [77, 270] width 53 height 14
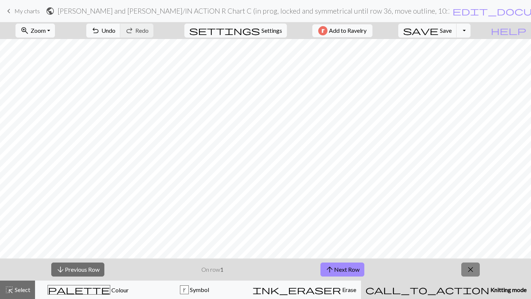
click at [477, 271] on button "close" at bounding box center [470, 270] width 18 height 14
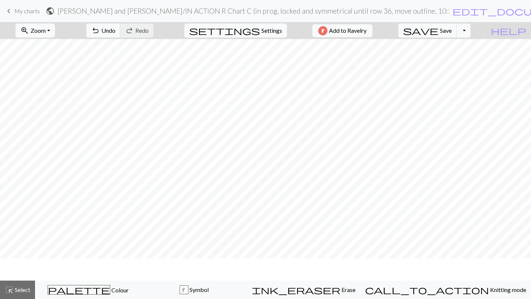
scroll to position [411, 0]
click at [21, 288] on span "Select" at bounding box center [22, 289] width 17 height 7
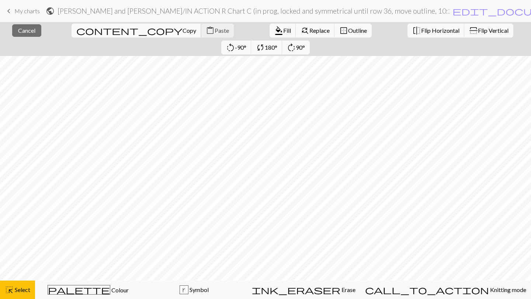
click at [76, 31] on span "content_copy" at bounding box center [129, 30] width 106 height 10
click at [215, 29] on span "Paste" at bounding box center [222, 30] width 14 height 7
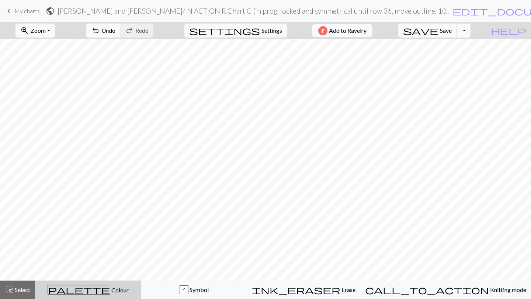
click at [82, 286] on div "palette Colour Colour" at bounding box center [88, 290] width 97 height 10
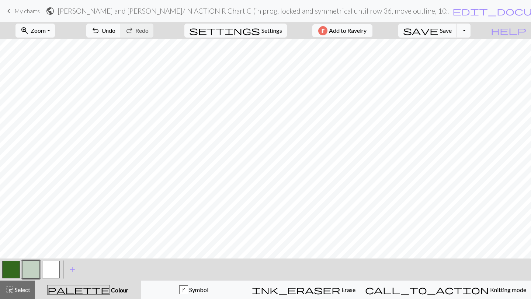
click at [17, 267] on button "button" at bounding box center [11, 270] width 18 height 18
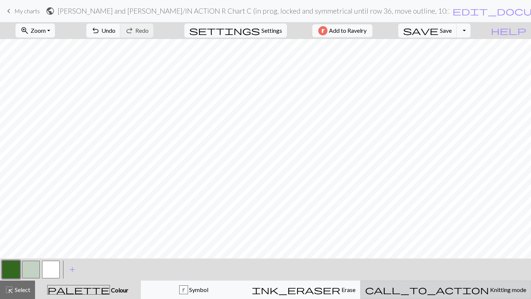
click at [450, 292] on span "call_to_action" at bounding box center [427, 290] width 124 height 10
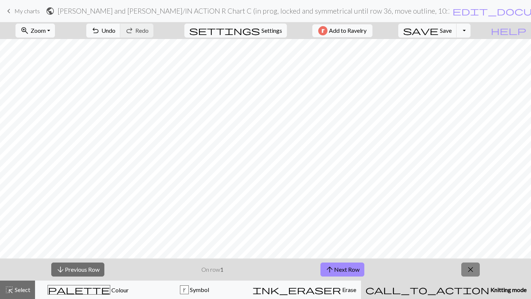
click at [470, 268] on span "close" at bounding box center [470, 270] width 9 height 10
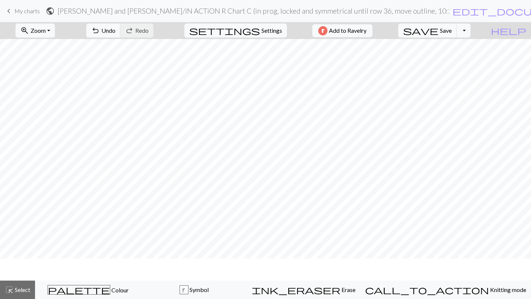
scroll to position [411, 0]
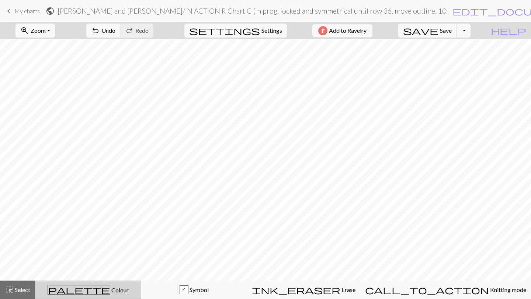
click at [88, 295] on span "palette" at bounding box center [79, 290] width 62 height 10
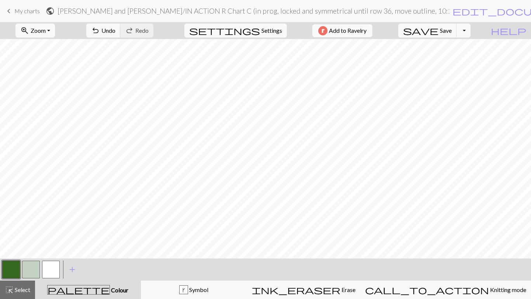
click at [9, 267] on button "button" at bounding box center [11, 270] width 18 height 18
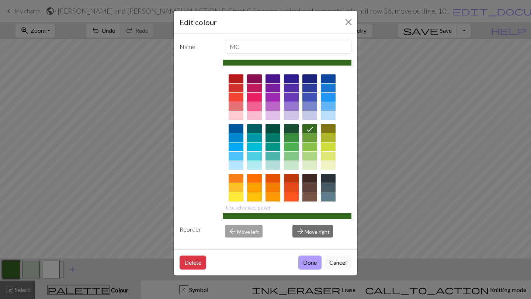
click at [306, 260] on button "Done" at bounding box center [309, 263] width 23 height 14
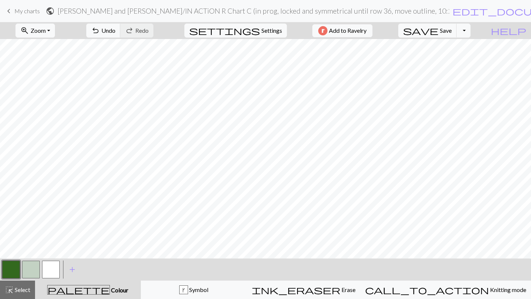
click at [8, 270] on button "button" at bounding box center [11, 270] width 18 height 18
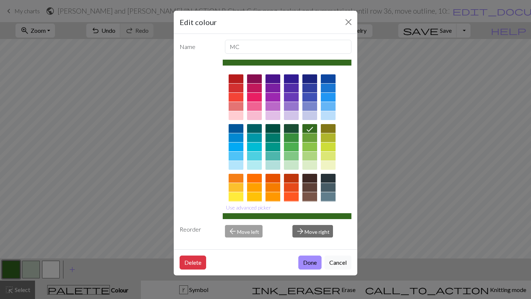
click at [317, 276] on div "Edit colour Name MC Use advanced picker Reorder arrow_back Move left arrow_forw…" at bounding box center [265, 149] width 531 height 299
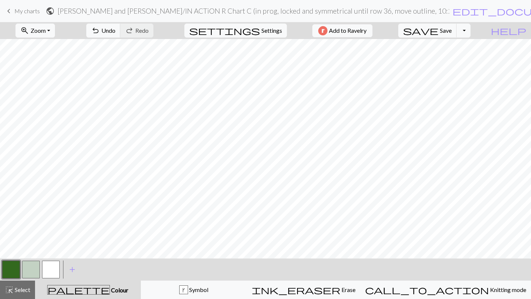
click at [67, 287] on div "palette Colour Colour" at bounding box center [87, 290] width 97 height 10
click at [8, 267] on button "button" at bounding box center [11, 270] width 18 height 18
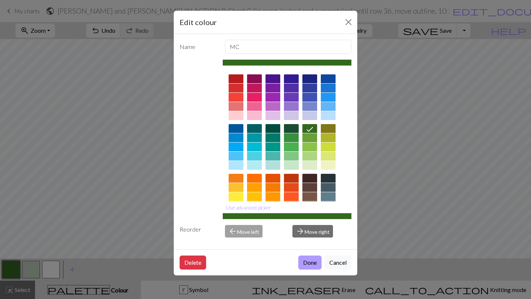
click at [314, 265] on button "Done" at bounding box center [309, 263] width 23 height 14
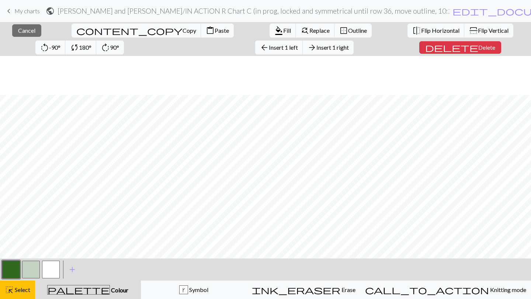
scroll to position [450, 0]
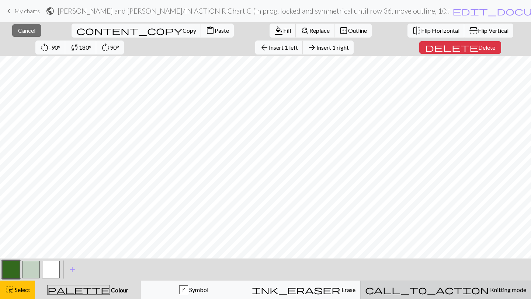
click at [460, 296] on button "call_to_action Knitting mode Knitting mode" at bounding box center [445, 290] width 171 height 18
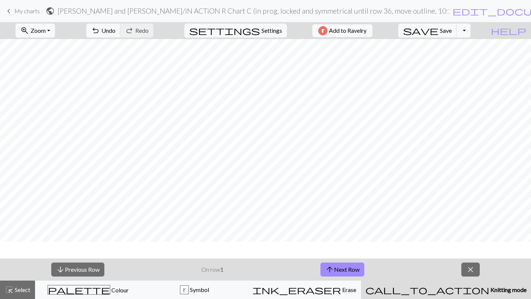
scroll to position [433, 0]
click at [353, 274] on button "arrow_upward Next Row" at bounding box center [342, 270] width 44 height 14
click at [20, 9] on span "My charts" at bounding box center [26, 10] width 25 height 7
click at [438, 30] on span "save" at bounding box center [420, 30] width 35 height 10
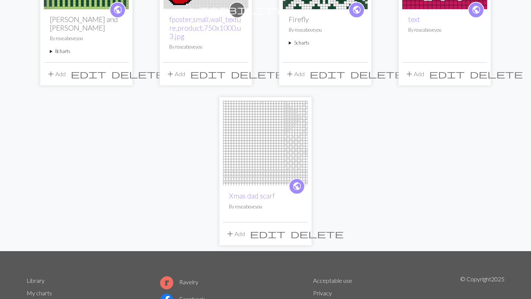
scroll to position [150, 0]
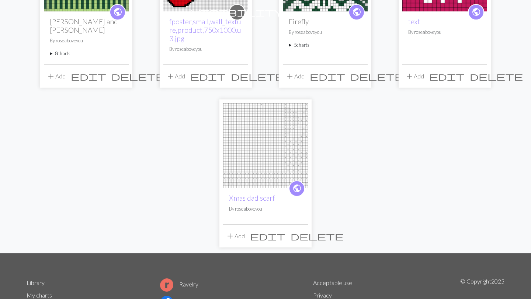
click at [63, 50] on summary "8 charts" at bounding box center [86, 53] width 73 height 7
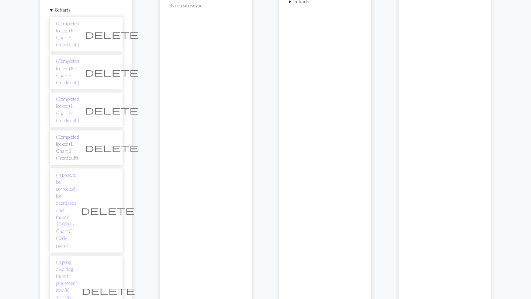
scroll to position [190, 0]
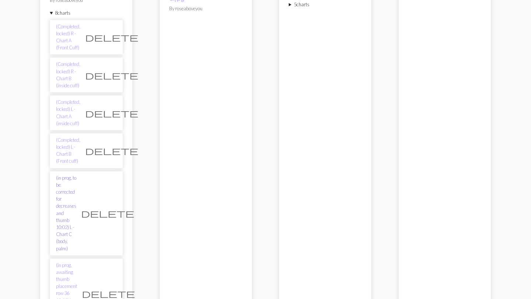
click at [76, 175] on link "(in prog, to be corrected for decreases and thumb 10:02) L - Chart C (body, pal…" at bounding box center [66, 214] width 20 height 78
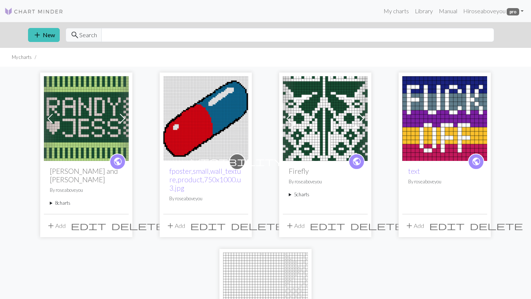
click at [66, 199] on div "public [PERSON_NAME] and [PERSON_NAME] 8 charts (Completed, locked) R - Chart A…" at bounding box center [86, 187] width 85 height 53
click at [62, 200] on summary "8 charts" at bounding box center [86, 203] width 73 height 7
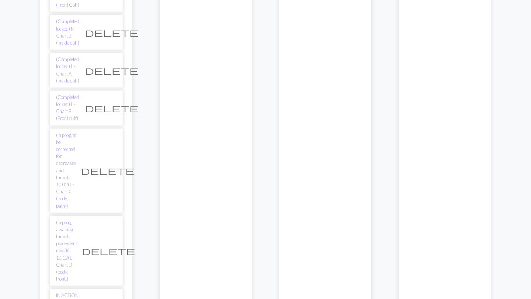
scroll to position [233, 0]
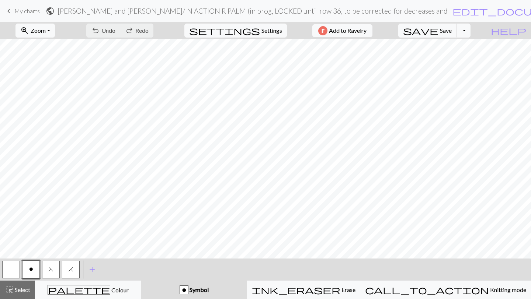
click at [153, 13] on h2 "[PERSON_NAME] and [PERSON_NAME] / IN ACTION R PALM (in prog, LOCKED until row 3…" at bounding box center [253, 11] width 391 height 8
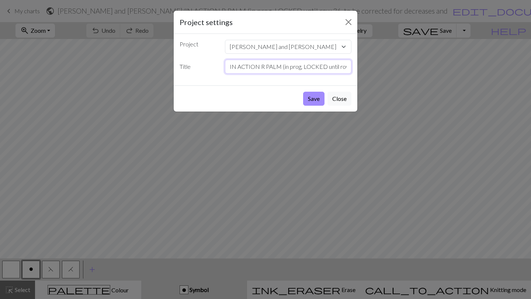
drag, startPoint x: 268, startPoint y: 63, endPoint x: 282, endPoint y: 64, distance: 14.1
click at [282, 64] on input "IN ACTION R PALM (in prog, LOCKED until row 36, to be corrected for decreases a…" at bounding box center [288, 67] width 127 height 14
type input "IN ACTION R Chart D (in prog, locked until row 36, to be corrected for decrease…"
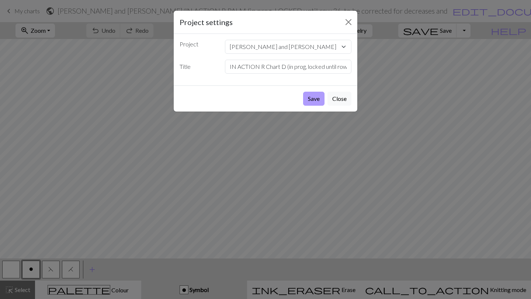
click at [317, 96] on button "Save" at bounding box center [313, 99] width 21 height 14
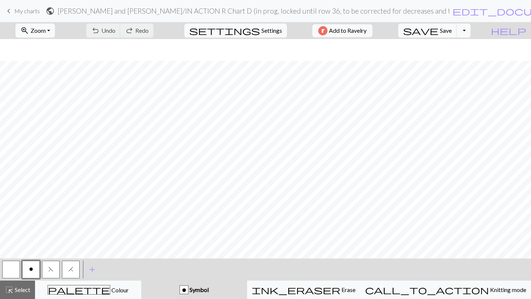
scroll to position [455, 0]
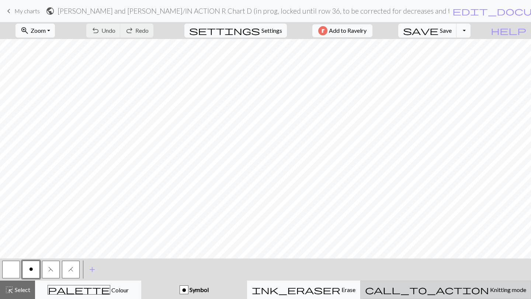
click at [489, 290] on span "Knitting mode" at bounding box center [507, 289] width 37 height 7
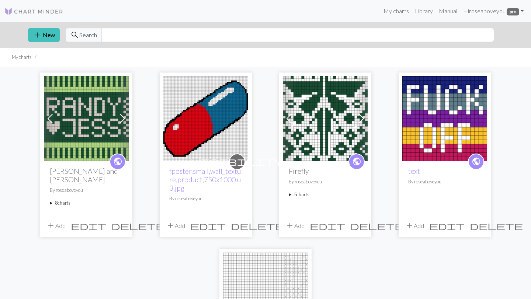
click at [61, 200] on summary "8 charts" at bounding box center [86, 203] width 73 height 7
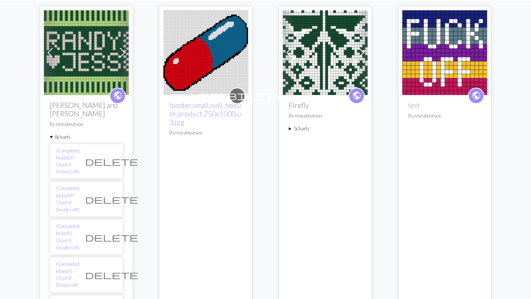
scroll to position [72, 0]
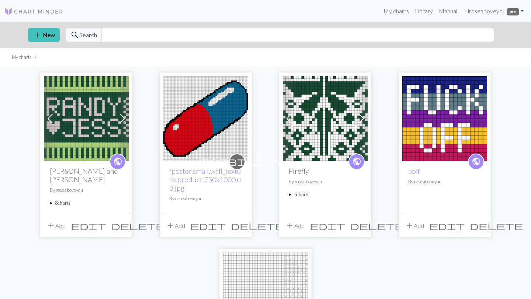
click at [65, 200] on summary "8 charts" at bounding box center [86, 203] width 73 height 7
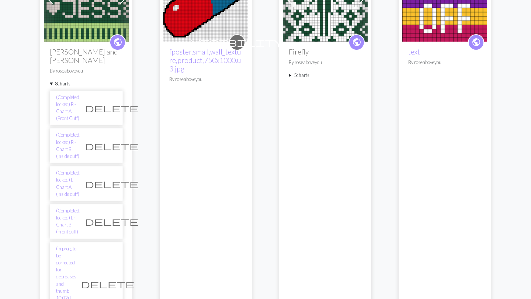
scroll to position [122, 0]
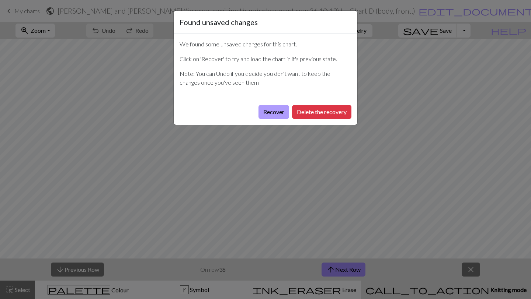
click at [276, 112] on button "Recover" at bounding box center [273, 112] width 31 height 14
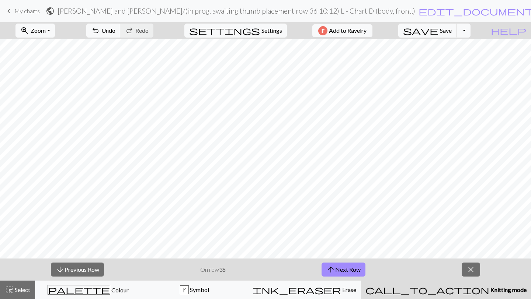
click at [20, 9] on span "My charts" at bounding box center [26, 10] width 25 height 7
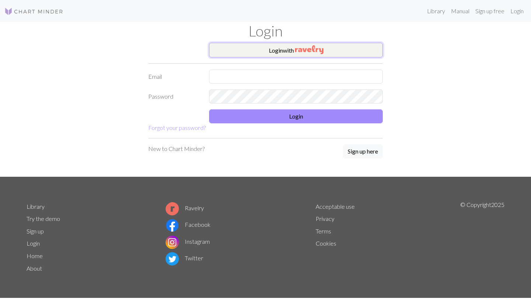
click at [259, 46] on button "Login with" at bounding box center [296, 50] width 174 height 15
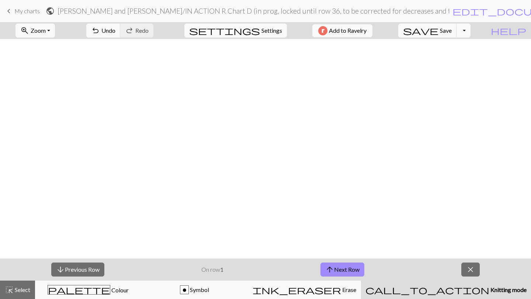
scroll to position [455, 0]
click at [438, 29] on span "save" at bounding box center [420, 30] width 35 height 10
click at [344, 272] on button "arrow_upward Next Row" at bounding box center [342, 270] width 44 height 14
